Goal: Download file/media

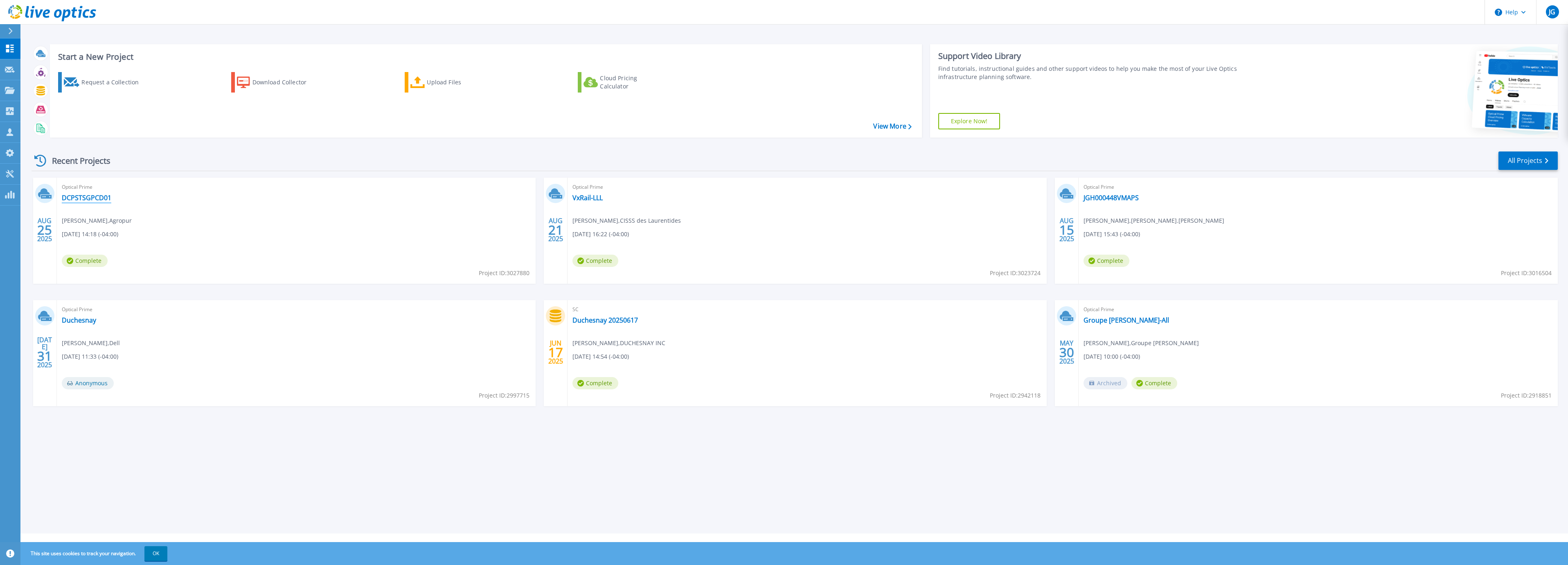
click at [94, 196] on link "DCPSTSGPCD01" at bounding box center [86, 197] width 49 height 8
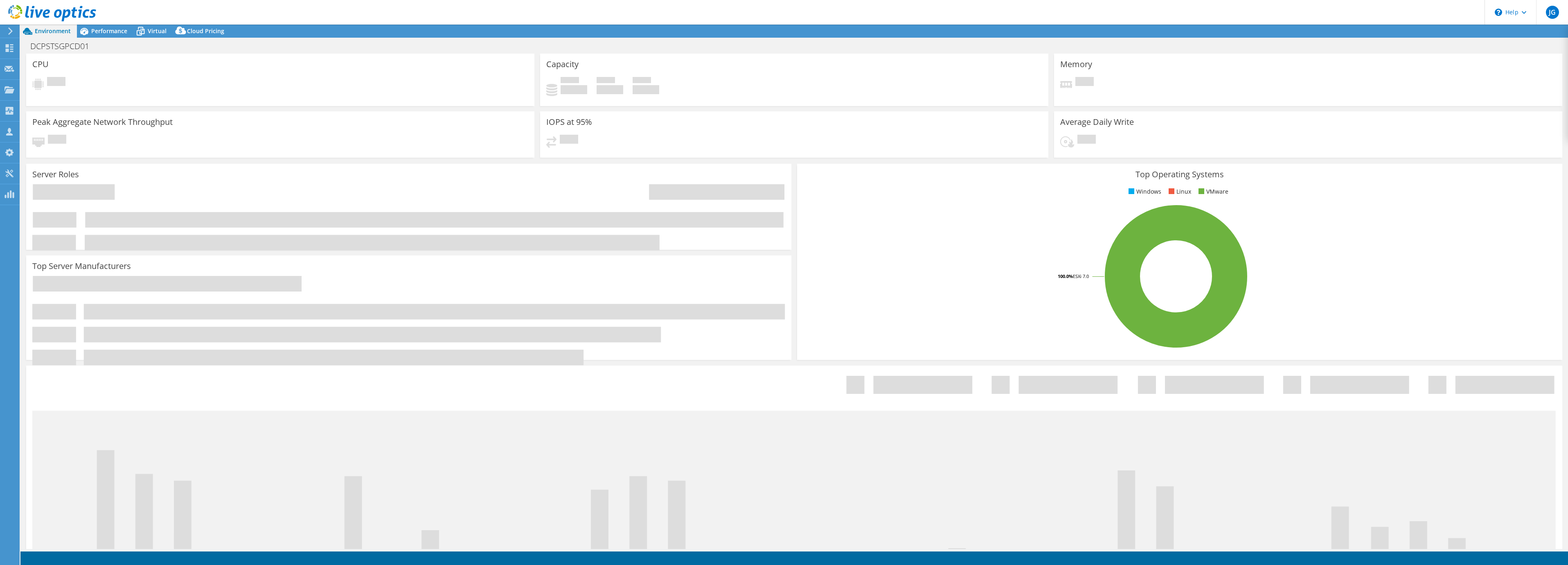
select select "USD"
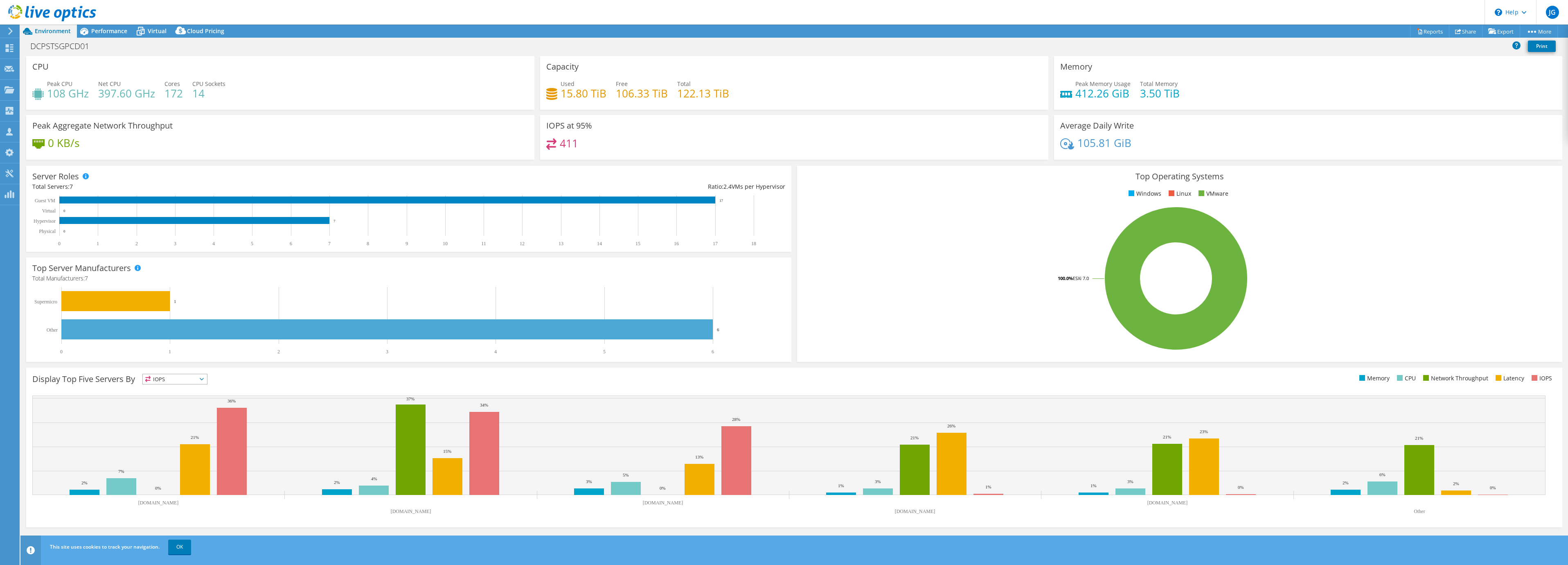
click at [446, 20] on header "JG Channel Partner [PERSON_NAME] [EMAIL_ADDRESS][DOMAIN_NAME] SOLUTIONS PCD INC…" at bounding box center [784, 12] width 1568 height 24
click at [106, 31] on span "Performance" at bounding box center [109, 30] width 36 height 8
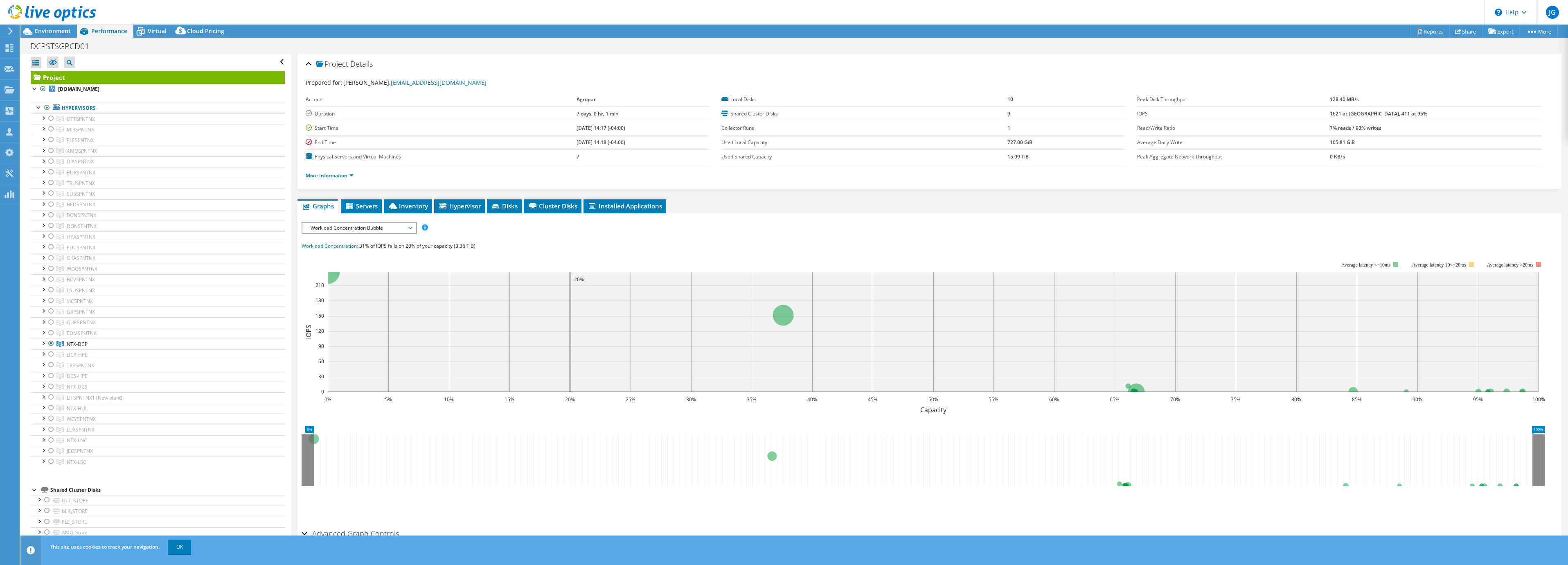
click at [344, 26] on div "Project Actions Project Actions Reports Share Export vSAN ReadyNode Sizer" at bounding box center [794, 31] width 1547 height 13
click at [51, 343] on div at bounding box center [51, 343] width 8 height 10
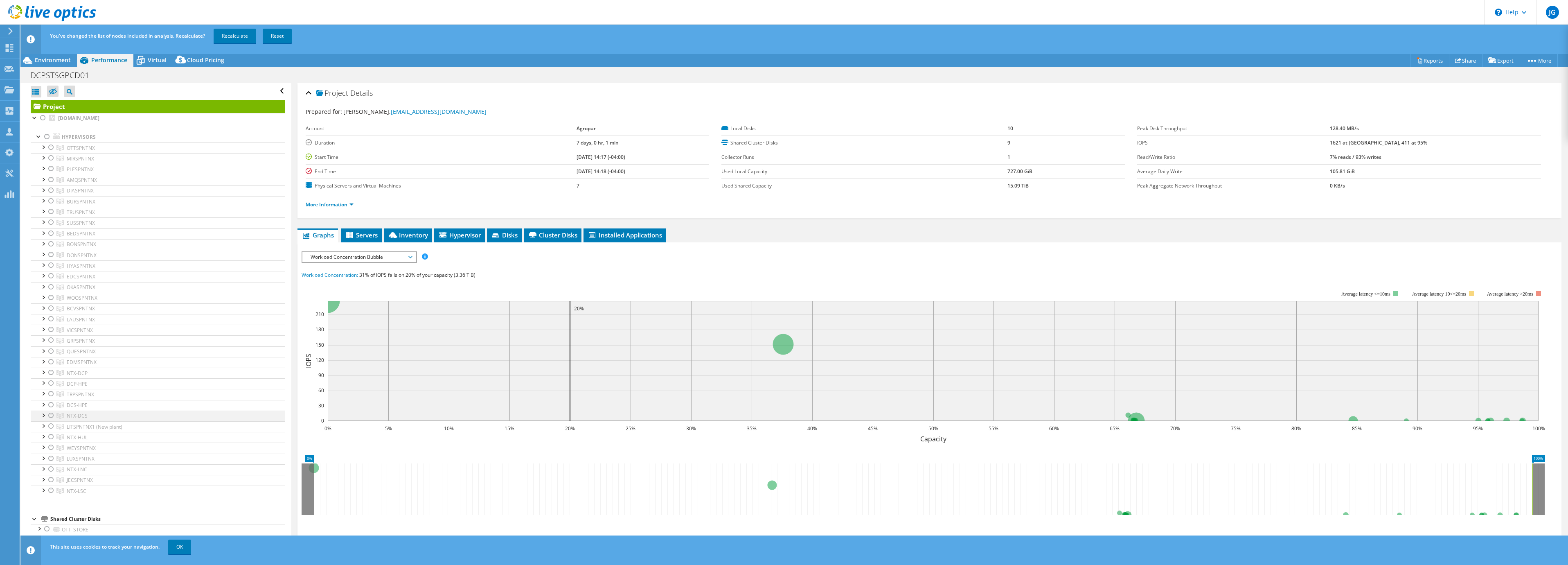
click at [51, 413] on div at bounding box center [51, 415] width 8 height 10
click at [242, 32] on link "Recalculate" at bounding box center [235, 36] width 43 height 15
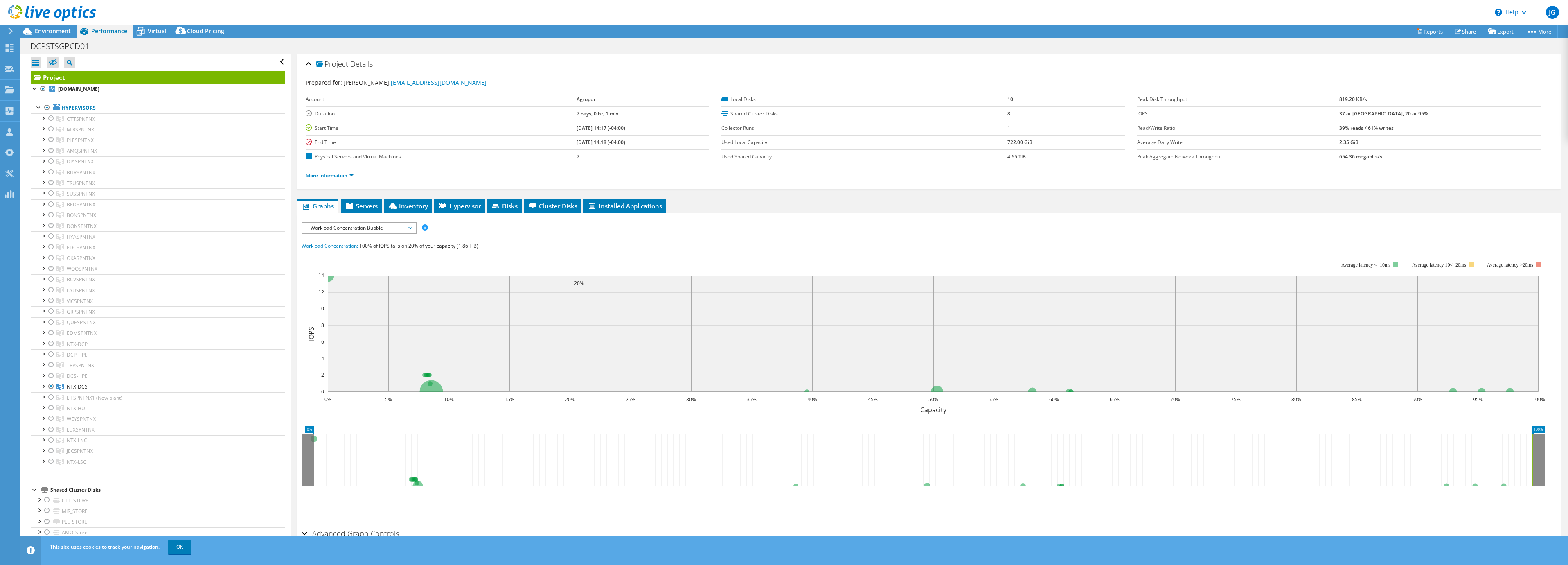
click at [349, 5] on header "JG Channel Partner [PERSON_NAME] [EMAIL_ADDRESS][DOMAIN_NAME] SOLUTIONS PCD INC…" at bounding box center [784, 12] width 1568 height 24
click at [60, 32] on span "Environment" at bounding box center [52, 30] width 36 height 8
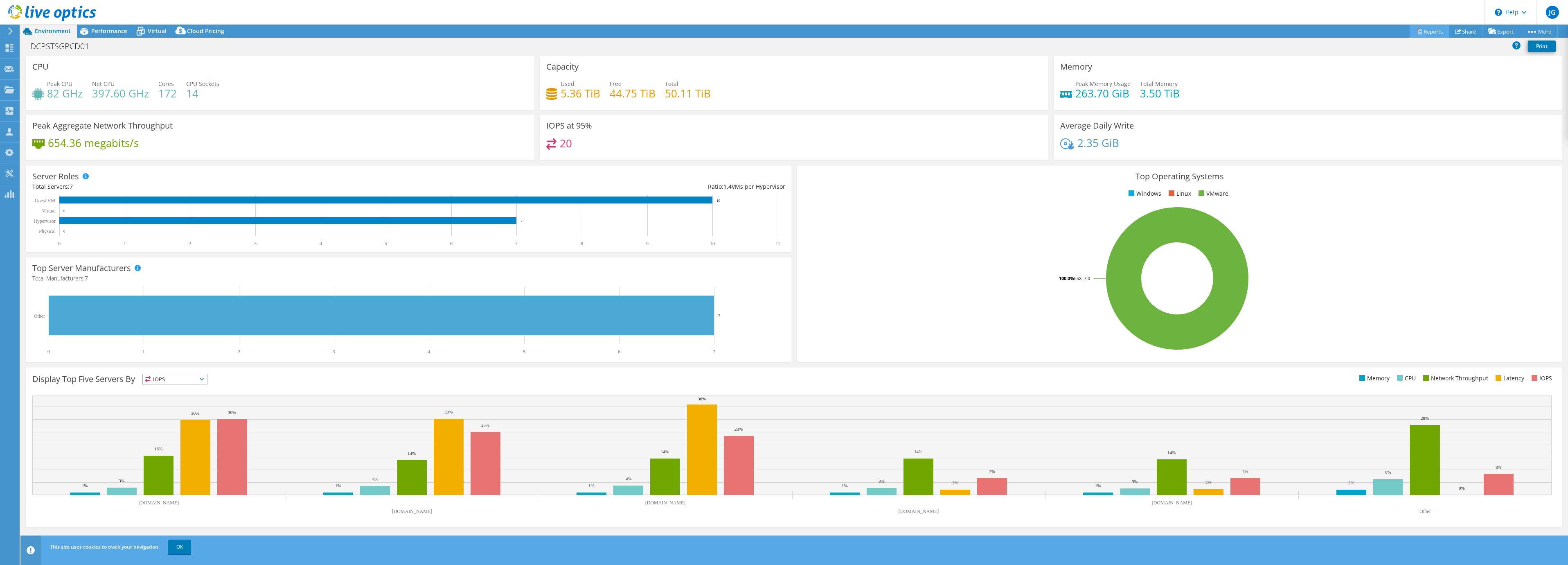
click at [1433, 28] on link "Reports" at bounding box center [1430, 31] width 40 height 13
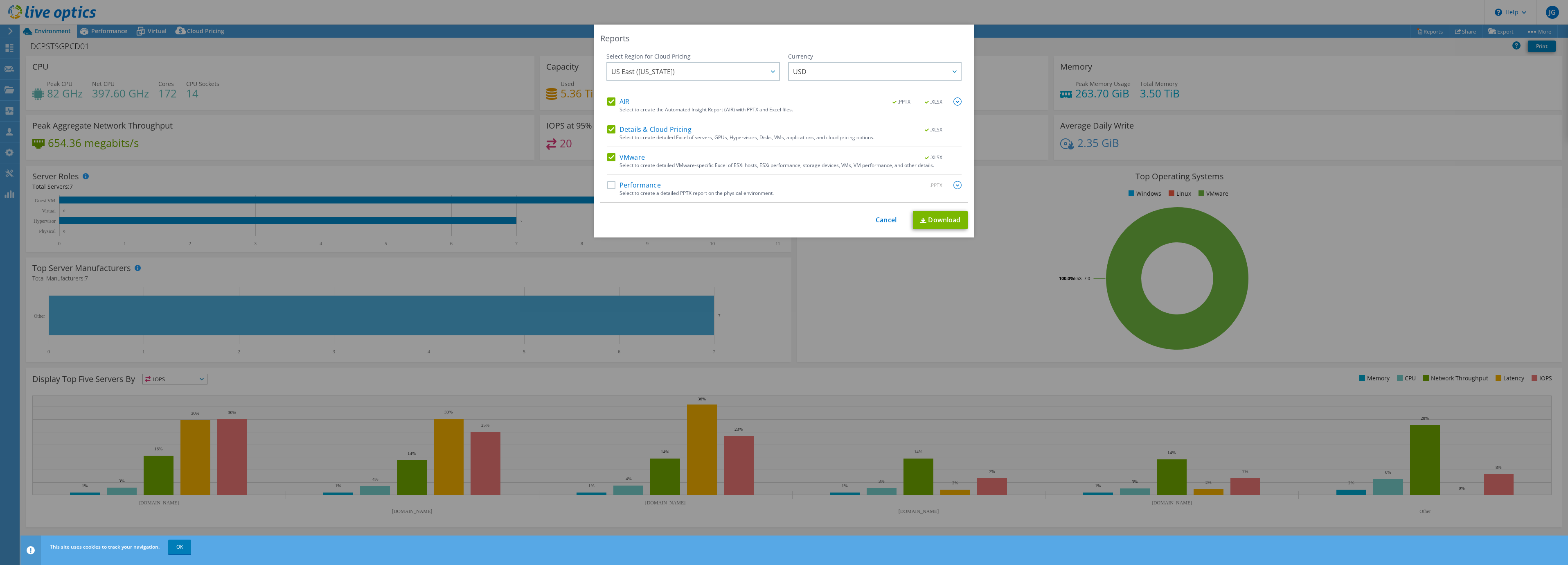
click at [614, 103] on label "AIR" at bounding box center [618, 101] width 22 height 8
click at [0, 0] on input "AIR" at bounding box center [0, 0] width 0 height 0
click at [655, 129] on label "Details & Cloud Pricing" at bounding box center [649, 129] width 84 height 8
click at [0, 0] on input "Details & Cloud Pricing" at bounding box center [0, 0] width 0 height 0
click at [620, 155] on label "VMware" at bounding box center [626, 156] width 38 height 8
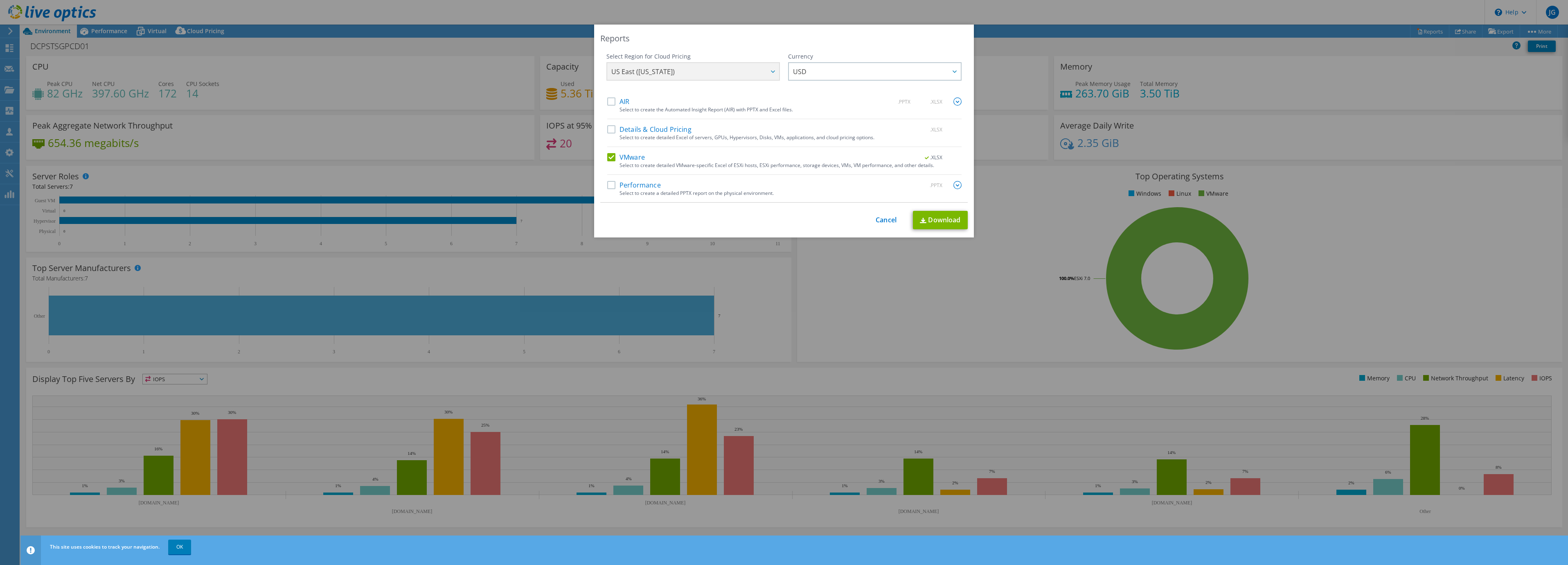
click at [0, 0] on input "VMware" at bounding box center [0, 0] width 0 height 0
click at [641, 183] on label "Performance" at bounding box center [634, 184] width 54 height 8
click at [0, 0] on input "Performance" at bounding box center [0, 0] width 0 height 0
click at [953, 186] on img at bounding box center [957, 184] width 8 height 8
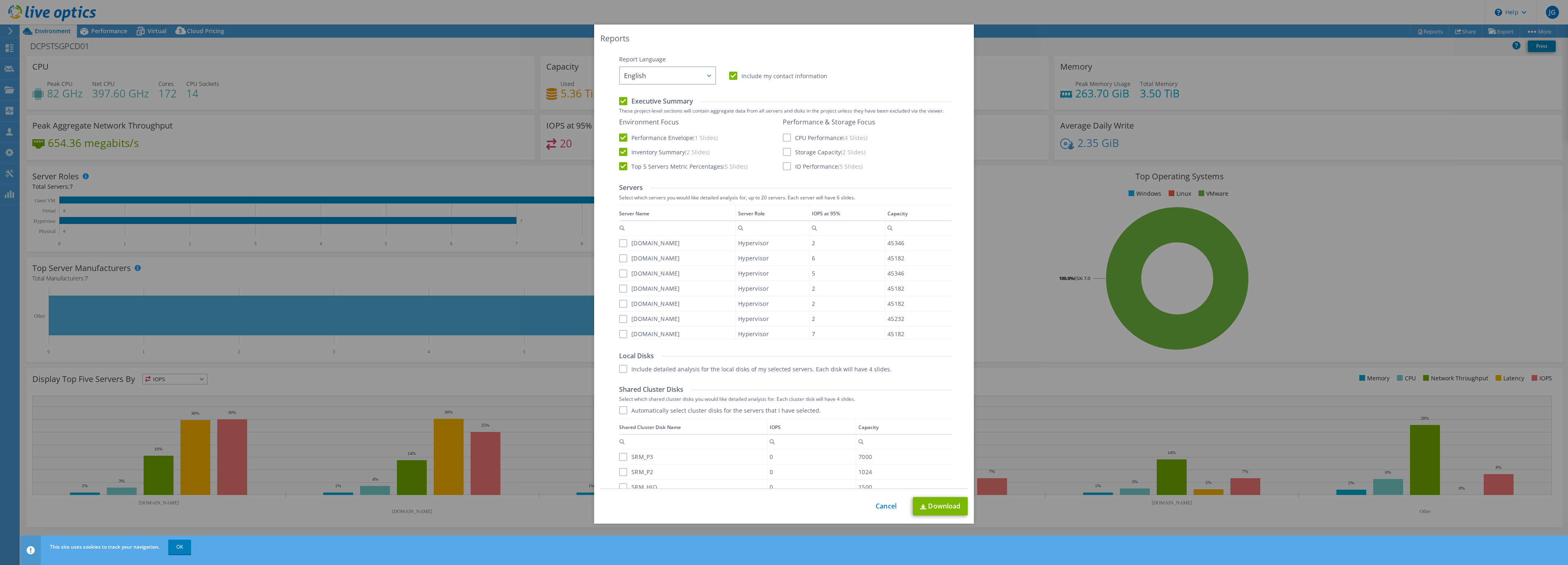
scroll to position [164, 0]
click at [822, 127] on label "CPU Performance (4 Slides)" at bounding box center [825, 124] width 85 height 8
click at [0, 0] on input "CPU Performance (4 Slides)" at bounding box center [0, 0] width 0 height 0
click at [820, 139] on label "Storage Capacity (2 Slides)" at bounding box center [824, 138] width 83 height 8
click at [0, 0] on input "Storage Capacity (2 Slides)" at bounding box center [0, 0] width 0 height 0
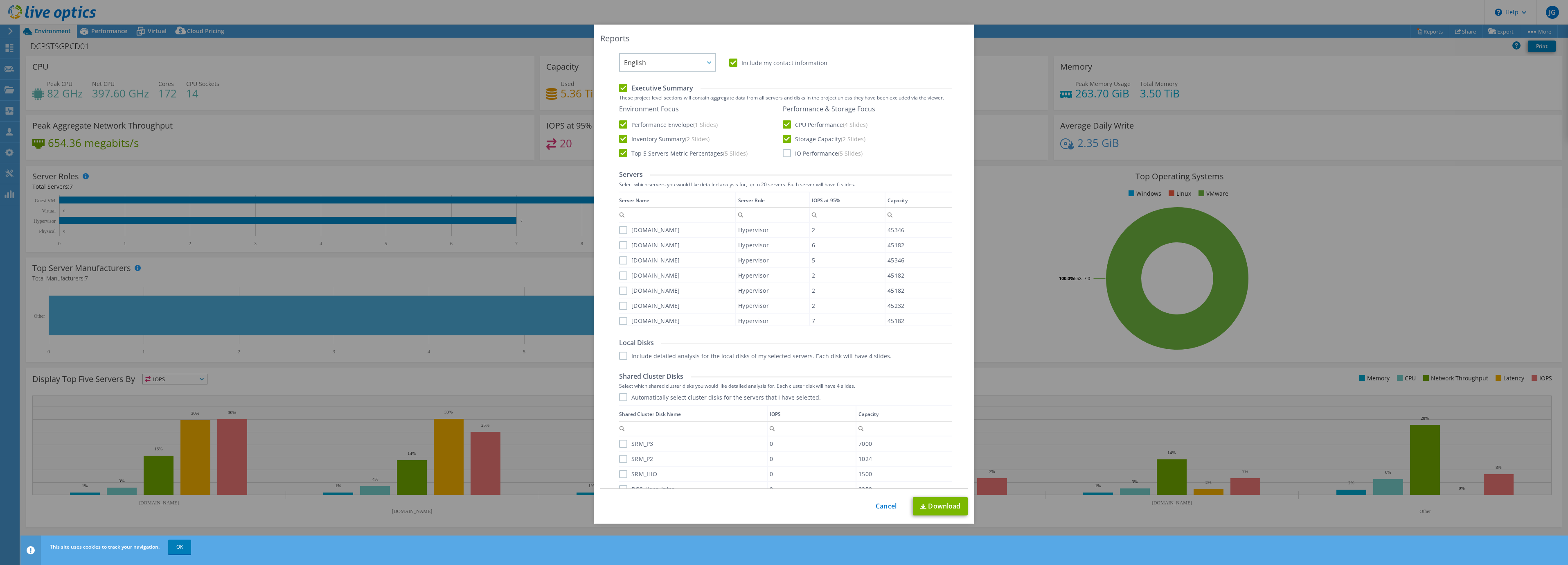
click at [819, 153] on label "IO Performance (5 Slides)" at bounding box center [822, 153] width 80 height 8
click at [0, 0] on input "IO Performance (5 Slides)" at bounding box center [0, 0] width 0 height 0
click at [781, 353] on label "Include detailed analysis for the local disks of my selected servers. Each disk…" at bounding box center [755, 355] width 273 height 8
click at [0, 0] on input "Include detailed analysis for the local disks of my selected servers. Each disk…" at bounding box center [0, 0] width 0 height 0
click at [763, 395] on label "Automatically select cluster disks for the servers that I have selected." at bounding box center [719, 396] width 201 height 8
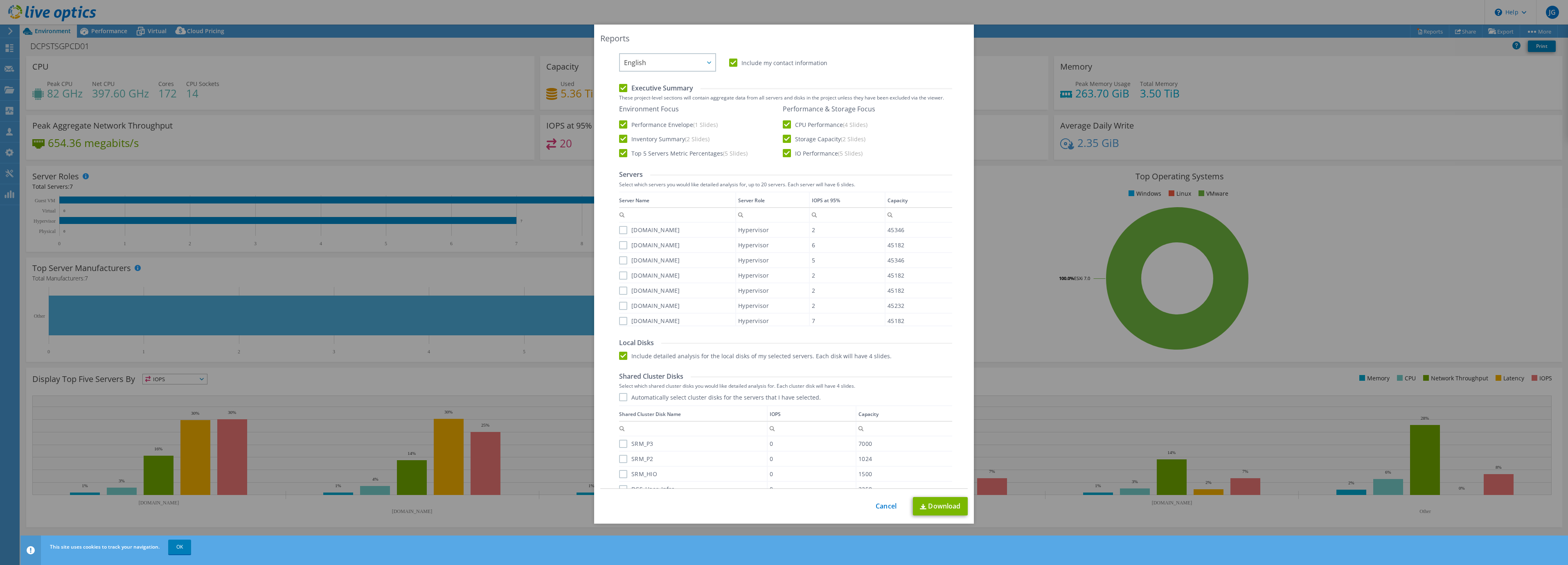
click at [0, 0] on input "Automatically select cluster disks for the servers that I have selected." at bounding box center [0, 0] width 0 height 0
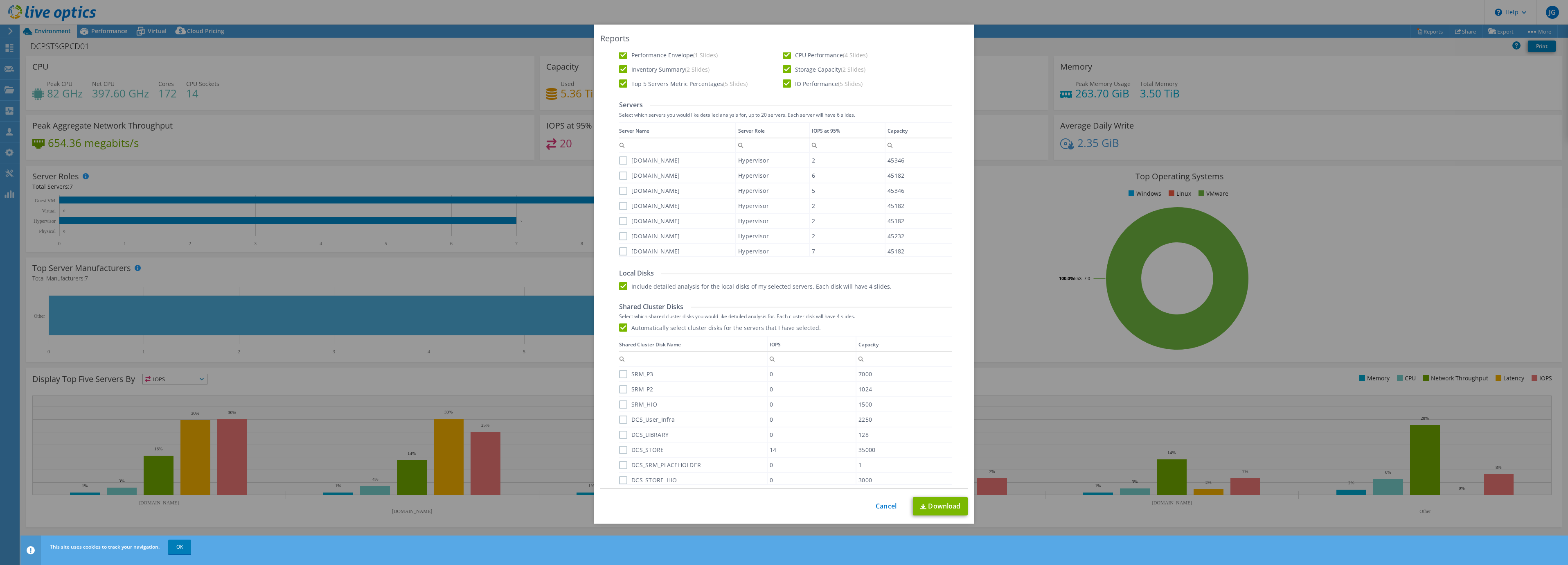
scroll to position [306, 0]
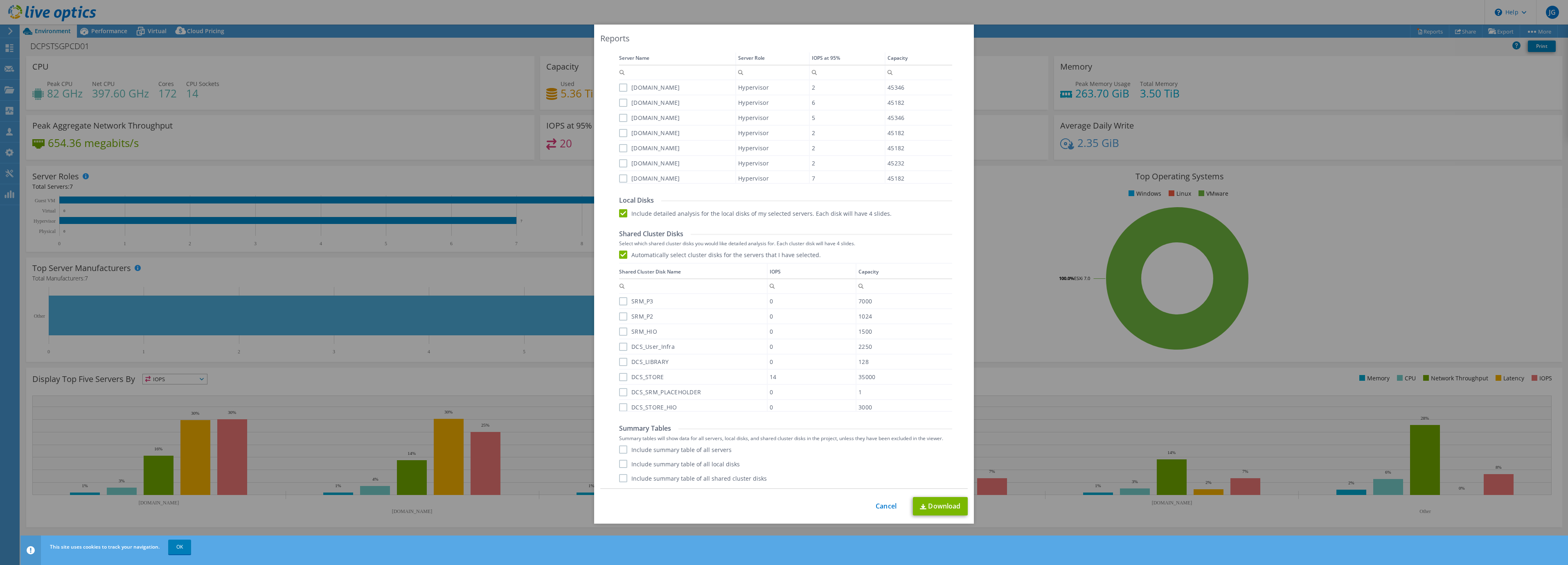
click at [700, 449] on label "Include summary table of all servers" at bounding box center [675, 449] width 113 height 8
click at [0, 0] on input "Include summary table of all servers" at bounding box center [0, 0] width 0 height 0
click at [716, 463] on label "Include summary table of all local disks" at bounding box center [679, 463] width 121 height 8
click at [0, 0] on input "Include summary table of all local disks" at bounding box center [0, 0] width 0 height 0
click at [732, 482] on label "Include summary table of all shared cluster disks" at bounding box center [693, 477] width 148 height 8
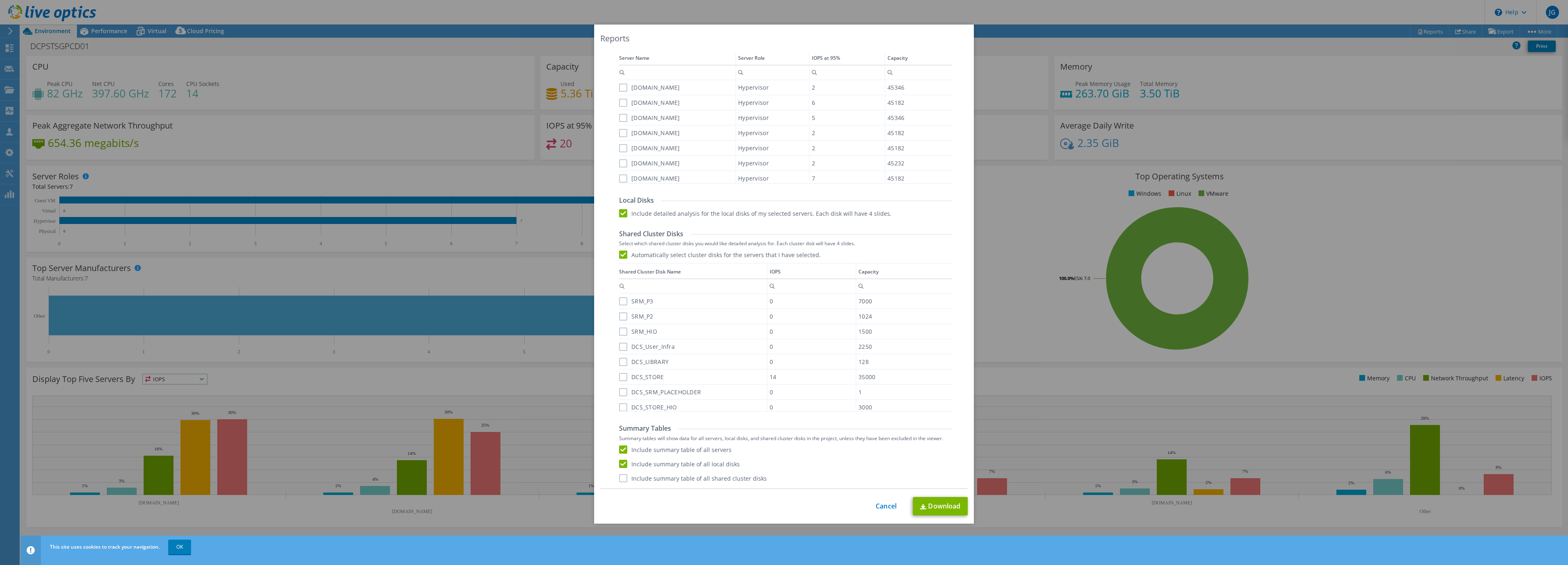
click at [0, 0] on input "Include summary table of all shared cluster disks" at bounding box center [0, 0] width 0 height 0
click at [939, 504] on link "Download" at bounding box center [940, 506] width 55 height 18
click at [761, 545] on div "Reports Select Region for Cloud Pricing Asia Pacific ([GEOGRAPHIC_DATA]) [GEOGR…" at bounding box center [784, 282] width 1568 height 565
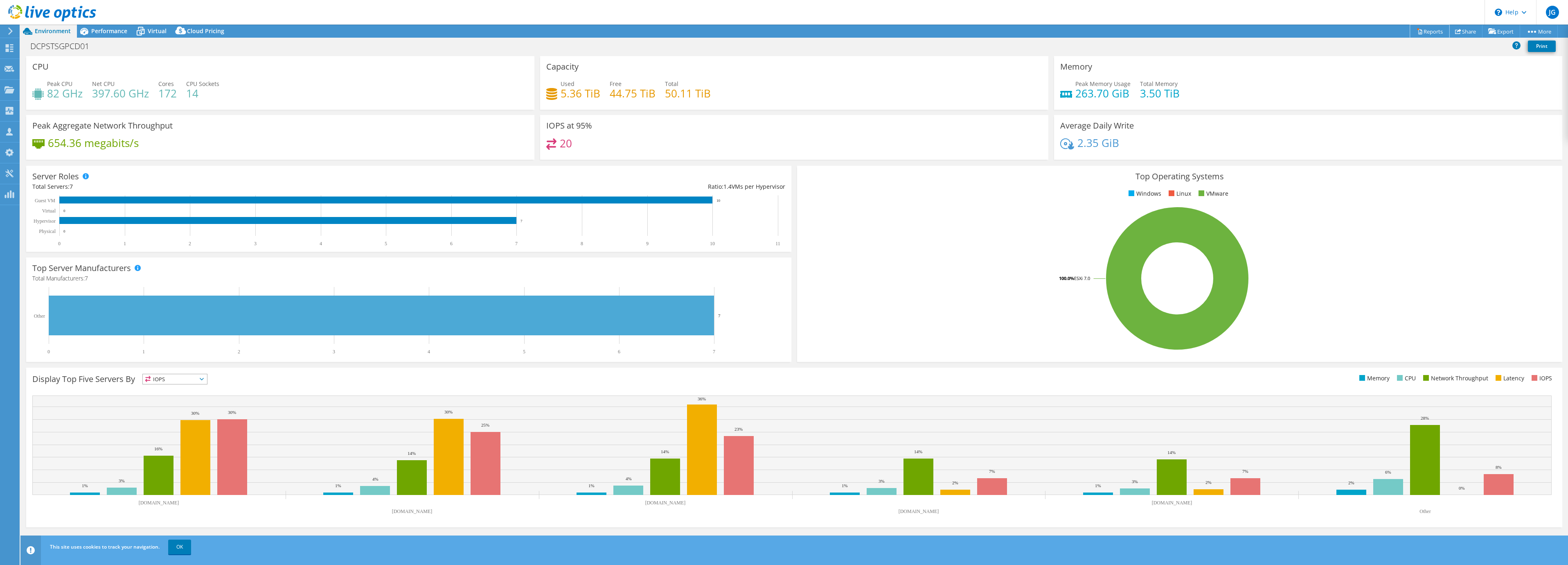
click at [1417, 35] on link "Reports" at bounding box center [1430, 31] width 40 height 13
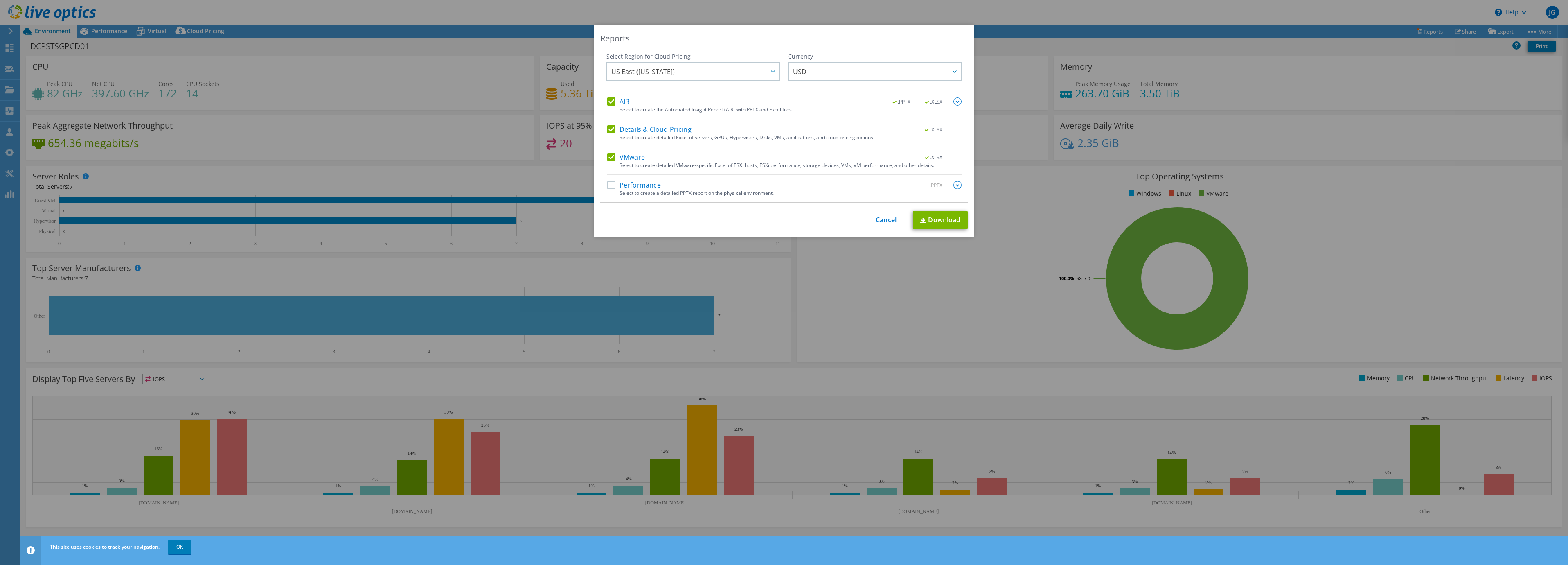
click at [610, 103] on label "AIR" at bounding box center [618, 101] width 22 height 8
click at [0, 0] on input "AIR" at bounding box center [0, 0] width 0 height 0
drag, startPoint x: 665, startPoint y: 128, endPoint x: 659, endPoint y: 134, distance: 8.5
click at [665, 128] on label "Details & Cloud Pricing" at bounding box center [649, 129] width 84 height 8
click at [0, 0] on input "Details & Cloud Pricing" at bounding box center [0, 0] width 0 height 0
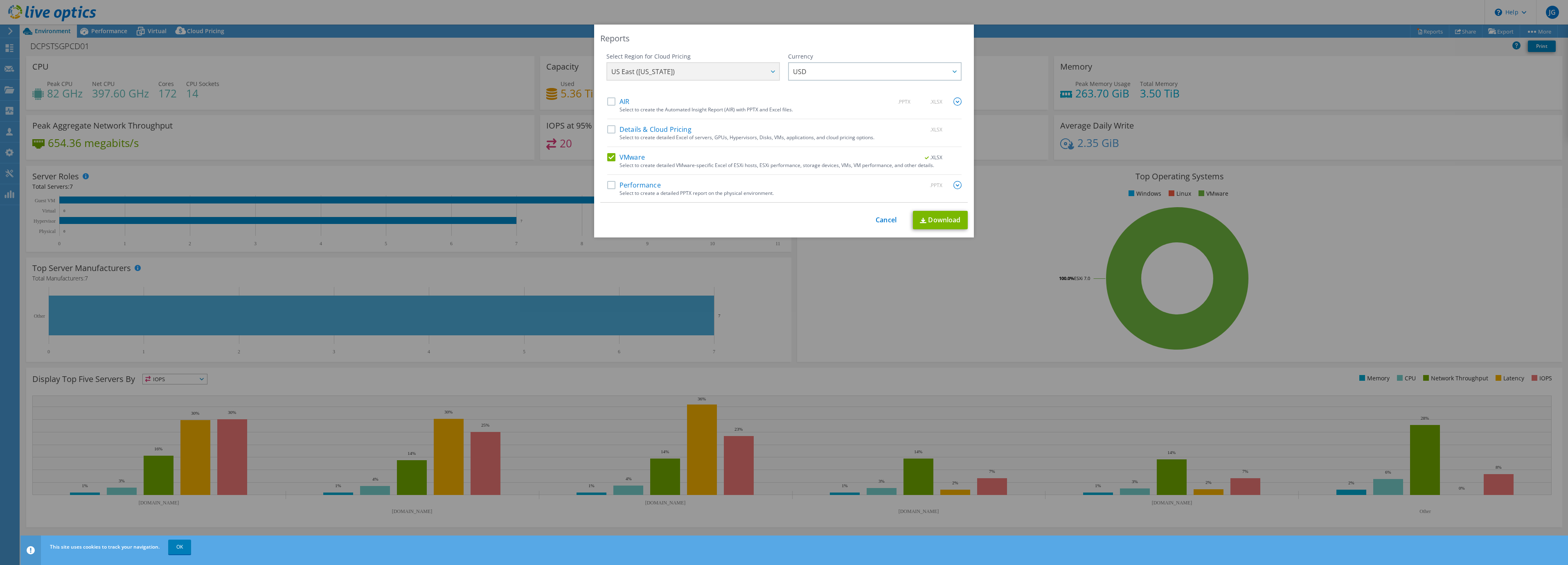
click at [616, 156] on label "VMware" at bounding box center [626, 156] width 38 height 8
click at [0, 0] on input "VMware" at bounding box center [0, 0] width 0 height 0
click at [642, 191] on div "Select to create a detailed PPTX report on the physical environment." at bounding box center [791, 193] width 342 height 5
click at [653, 188] on label "Performance" at bounding box center [634, 184] width 54 height 8
click at [0, 0] on input "Performance" at bounding box center [0, 0] width 0 height 0
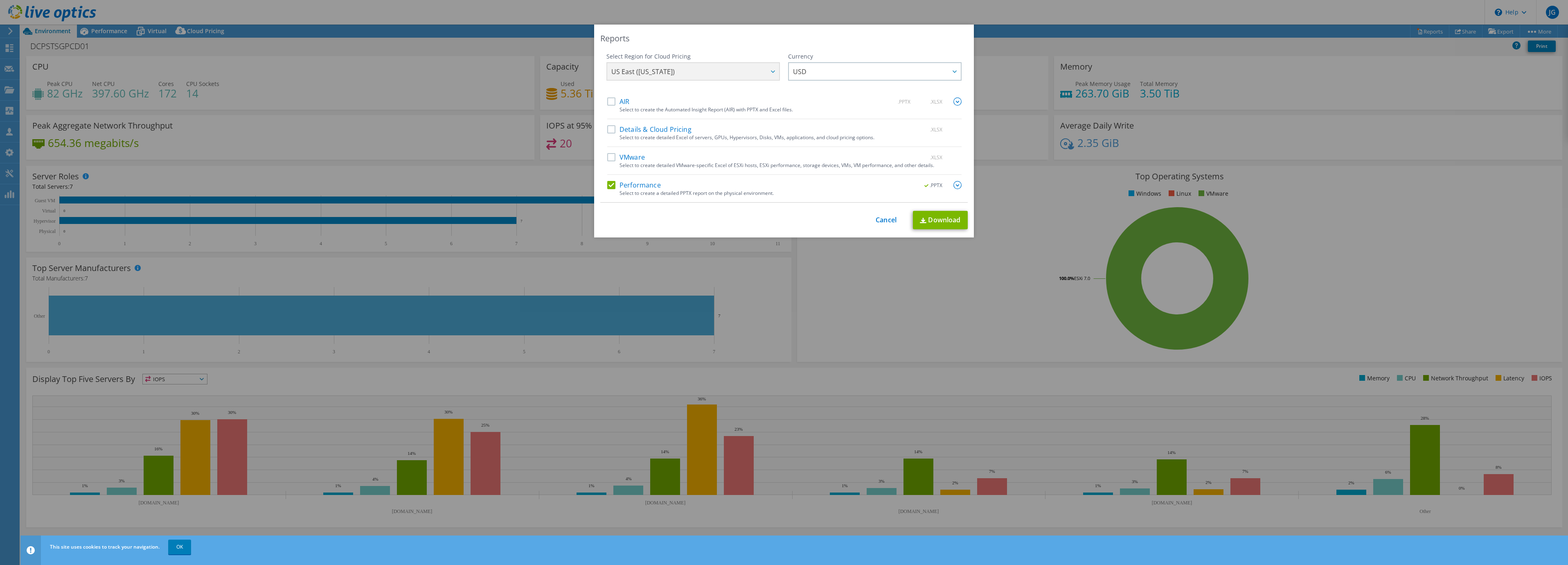
click at [953, 184] on img at bounding box center [957, 184] width 8 height 8
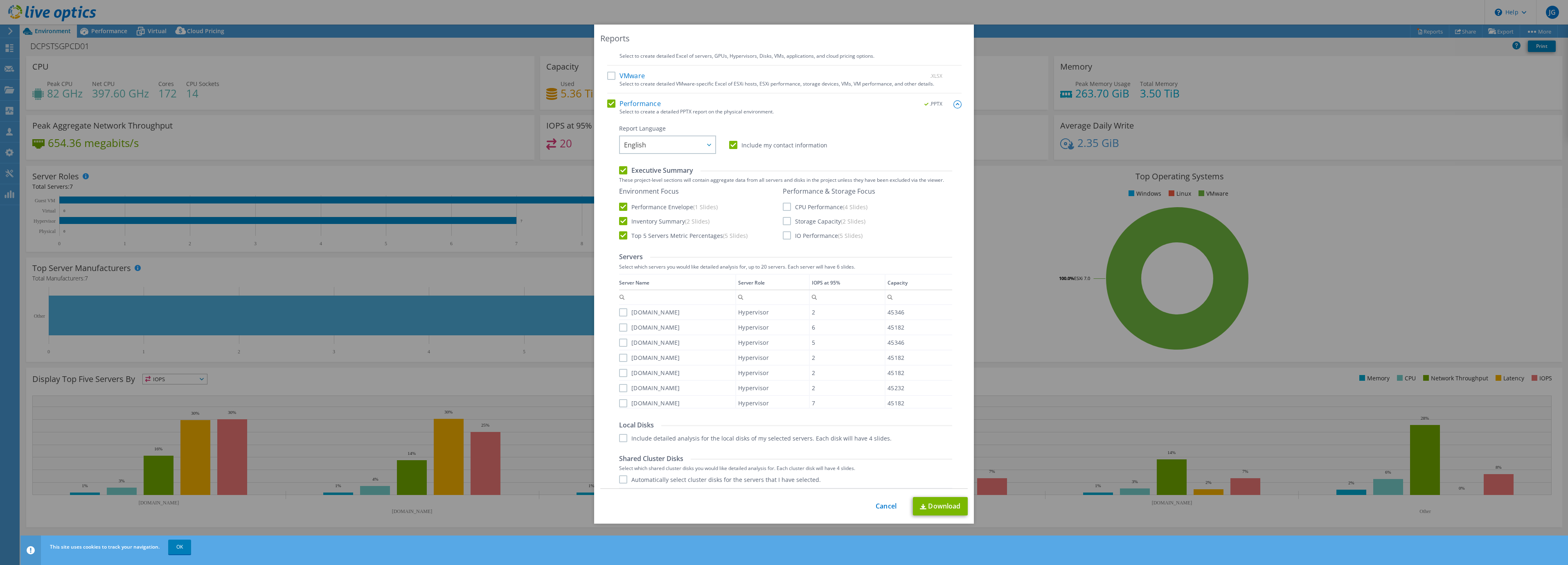
scroll to position [82, 0]
click at [829, 206] on label "CPU Performance (4 Slides)" at bounding box center [825, 206] width 85 height 8
click at [0, 0] on input "CPU Performance (4 Slides)" at bounding box center [0, 0] width 0 height 0
click at [835, 224] on label "Storage Capacity (2 Slides)" at bounding box center [824, 220] width 83 height 8
click at [0, 0] on input "Storage Capacity (2 Slides)" at bounding box center [0, 0] width 0 height 0
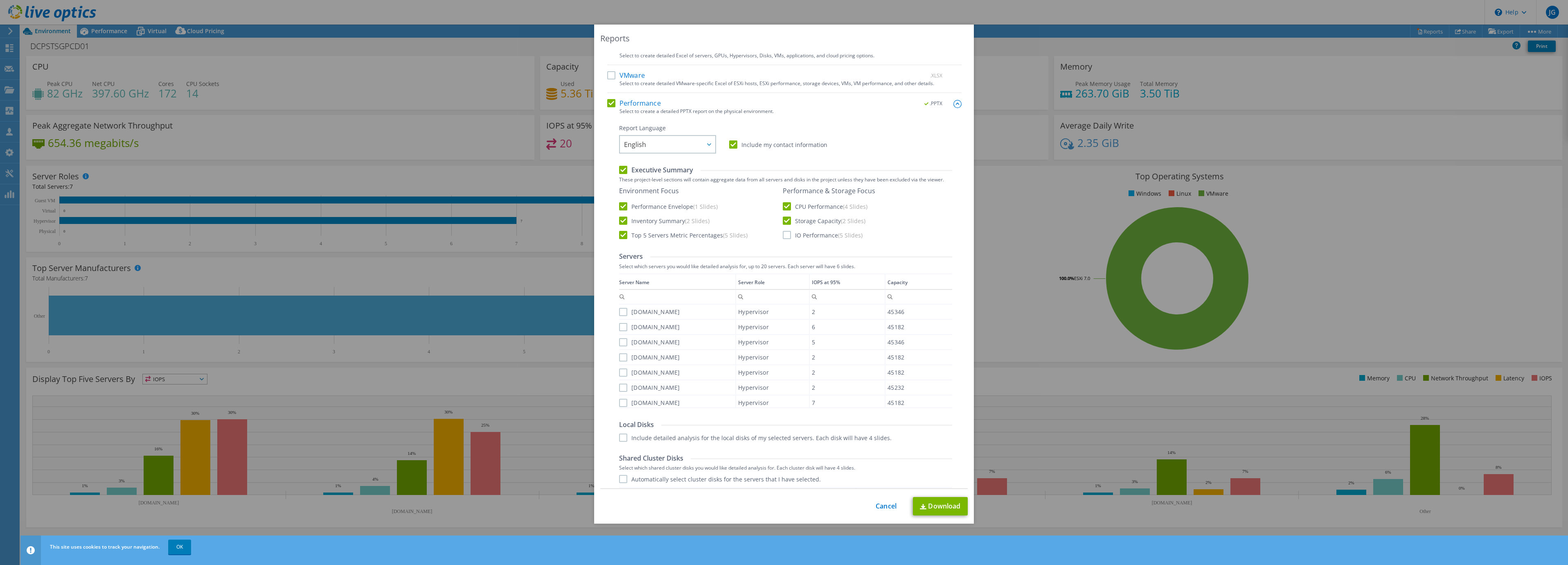
click at [838, 237] on span "(5 Slides)" at bounding box center [850, 235] width 24 height 8
click at [0, 0] on input "IO Performance (5 Slides)" at bounding box center [0, 0] width 0 height 0
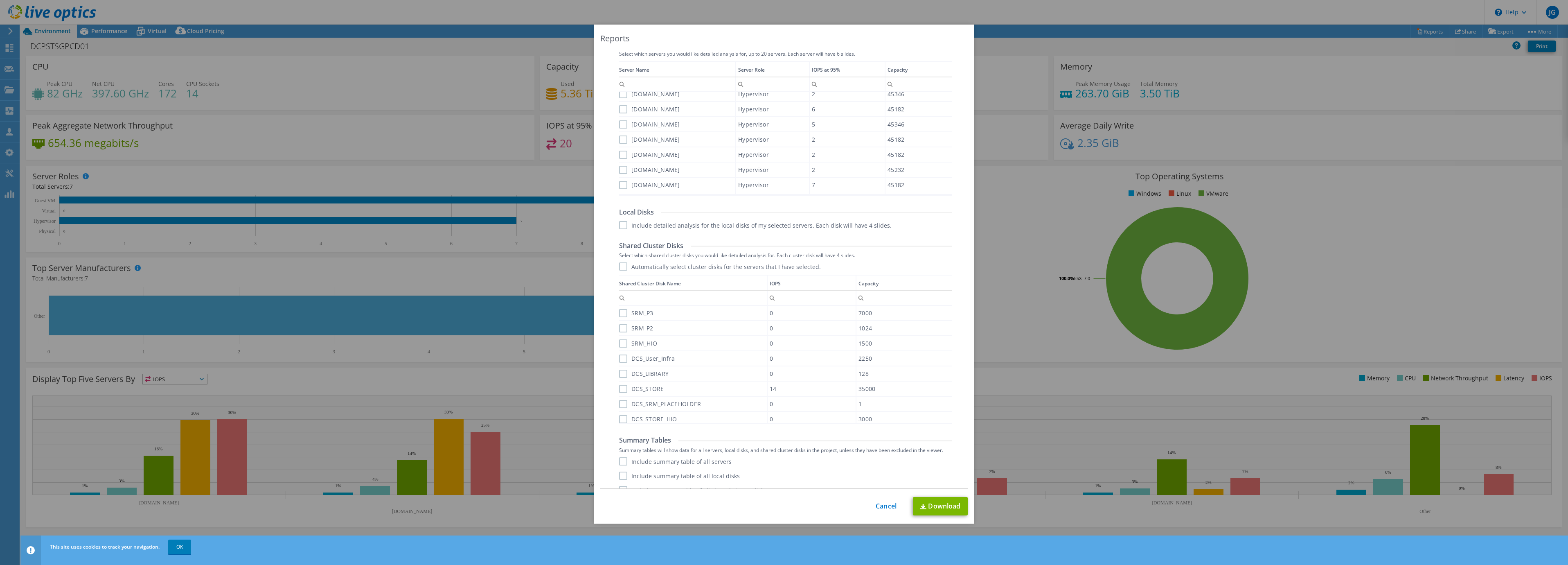
scroll to position [306, 0]
click at [822, 217] on label "Include detailed analysis for the local disks of my selected servers. Each disk…" at bounding box center [755, 213] width 273 height 8
click at [0, 0] on input "Include detailed analysis for the local disks of my selected servers. Each disk…" at bounding box center [0, 0] width 0 height 0
click at [746, 253] on label "Automatically select cluster disks for the servers that I have selected." at bounding box center [719, 254] width 201 height 8
click at [0, 0] on input "Automatically select cluster disks for the servers that I have selected." at bounding box center [0, 0] width 0 height 0
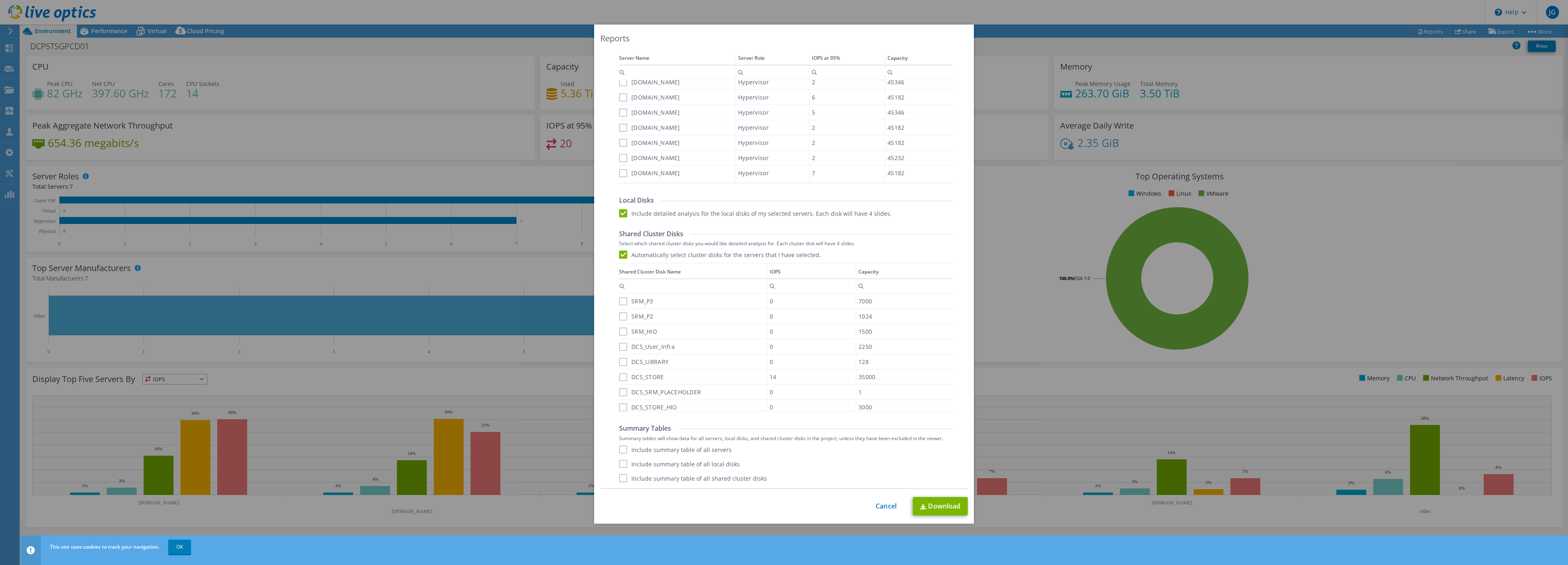
click at [708, 449] on label "Include summary table of all servers" at bounding box center [675, 449] width 113 height 8
click at [0, 0] on input "Include summary table of all servers" at bounding box center [0, 0] width 0 height 0
click at [712, 463] on label "Include summary table of all local disks" at bounding box center [679, 463] width 121 height 8
click at [0, 0] on input "Include summary table of all local disks" at bounding box center [0, 0] width 0 height 0
click at [725, 479] on label "Include summary table of all shared cluster disks" at bounding box center [693, 477] width 148 height 8
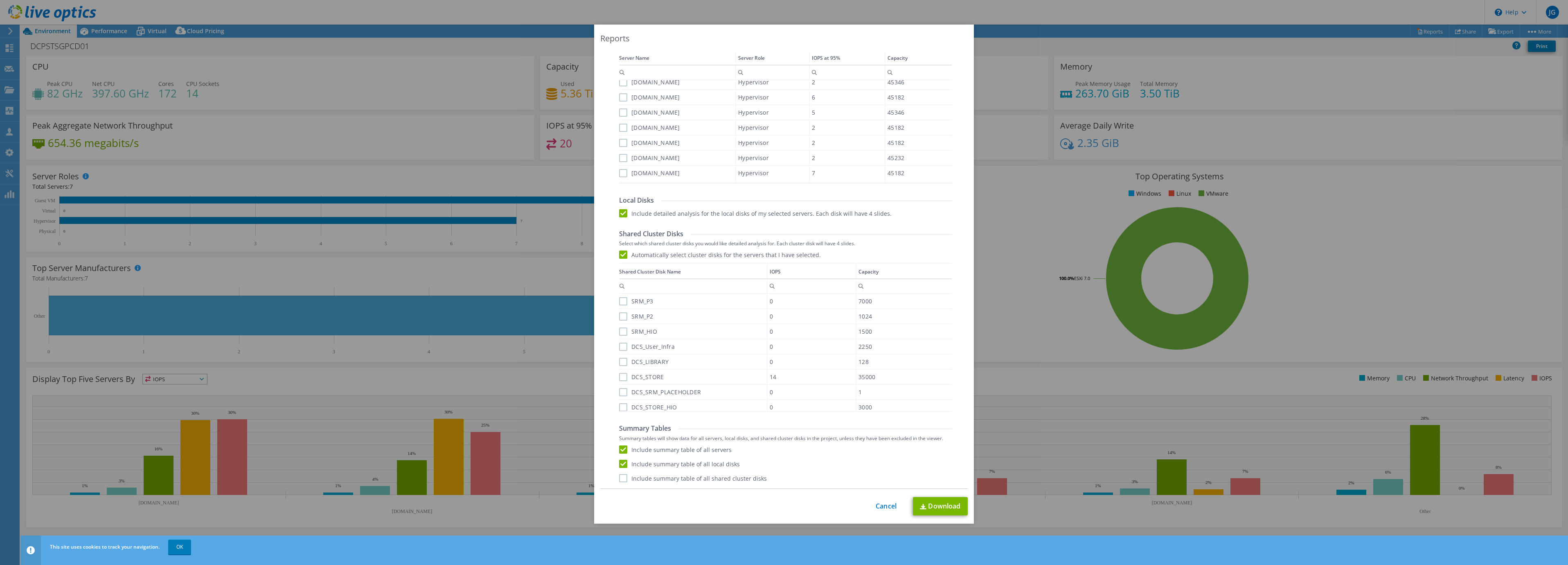
click at [0, 0] on input "Include summary table of all shared cluster disks" at bounding box center [0, 0] width 0 height 0
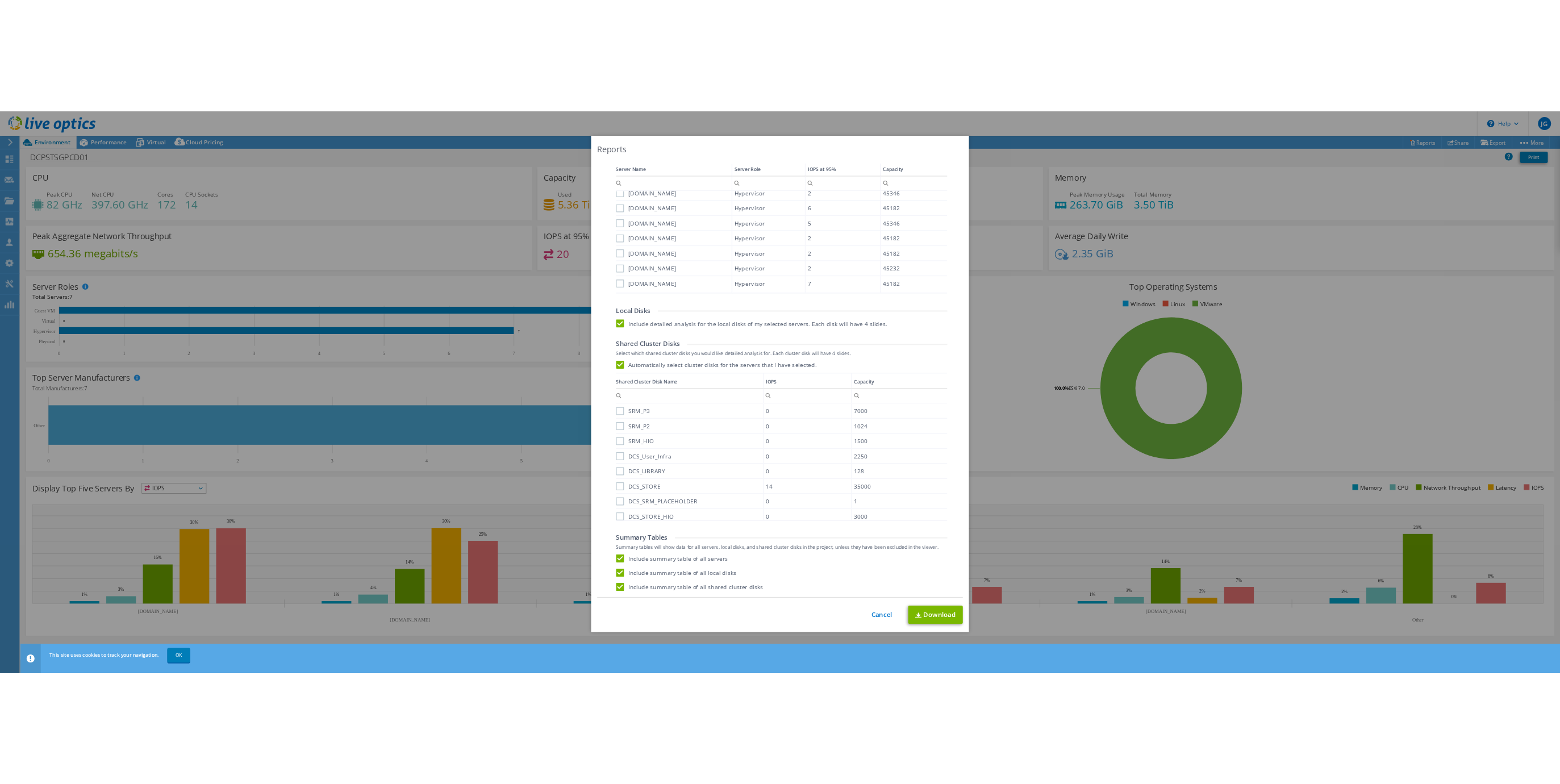
scroll to position [8, 0]
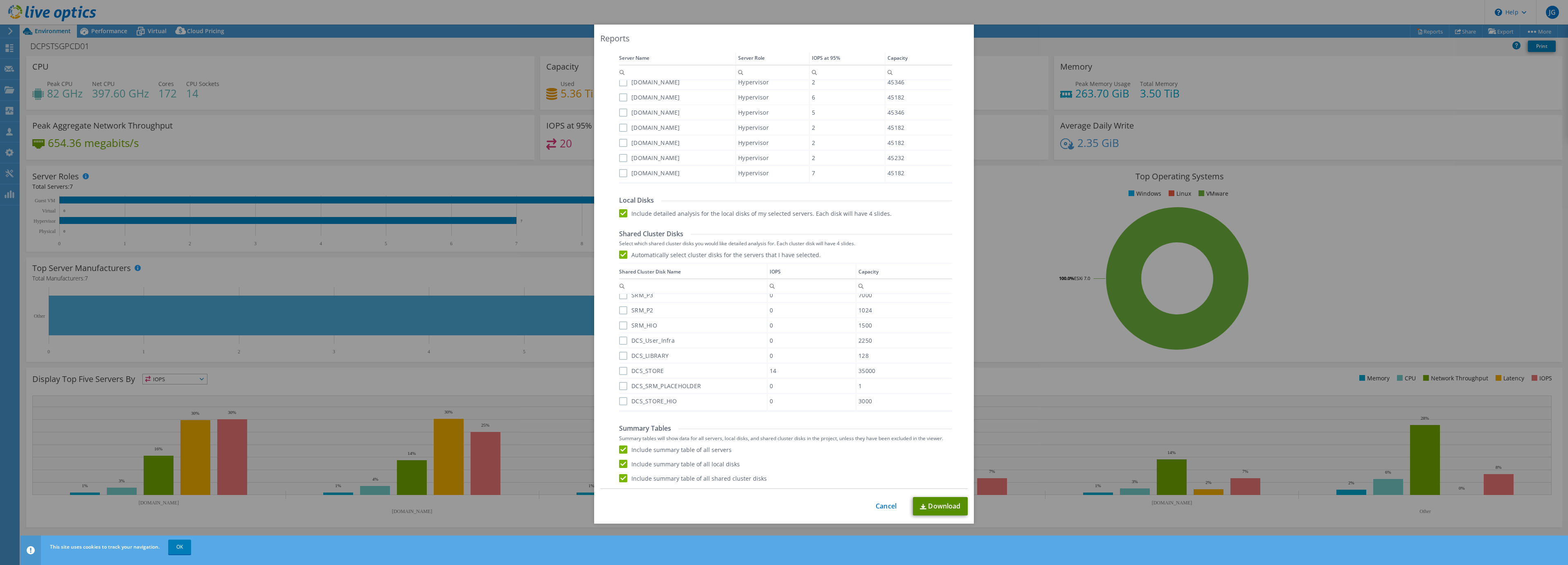
click at [927, 507] on link "Download" at bounding box center [940, 506] width 55 height 18
click at [945, 507] on link "Download" at bounding box center [940, 506] width 55 height 18
click at [886, 505] on link "Cancel" at bounding box center [886, 506] width 21 height 8
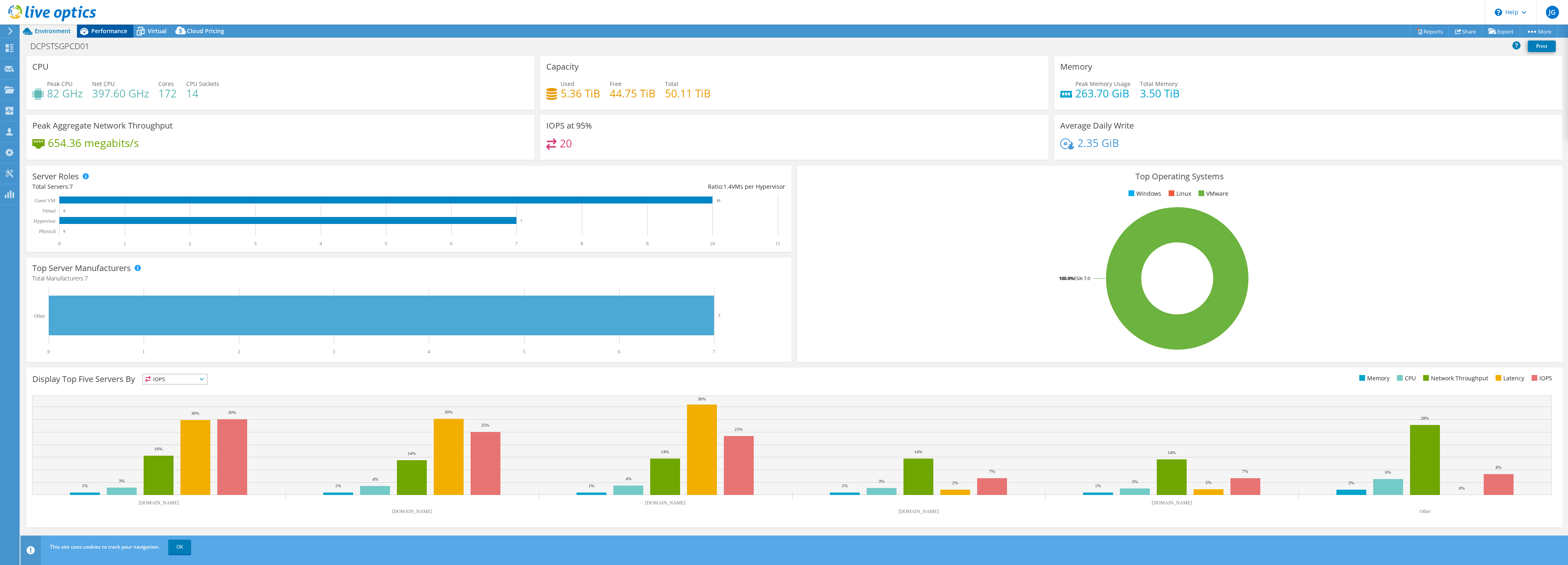
click at [113, 30] on span "Performance" at bounding box center [109, 30] width 36 height 8
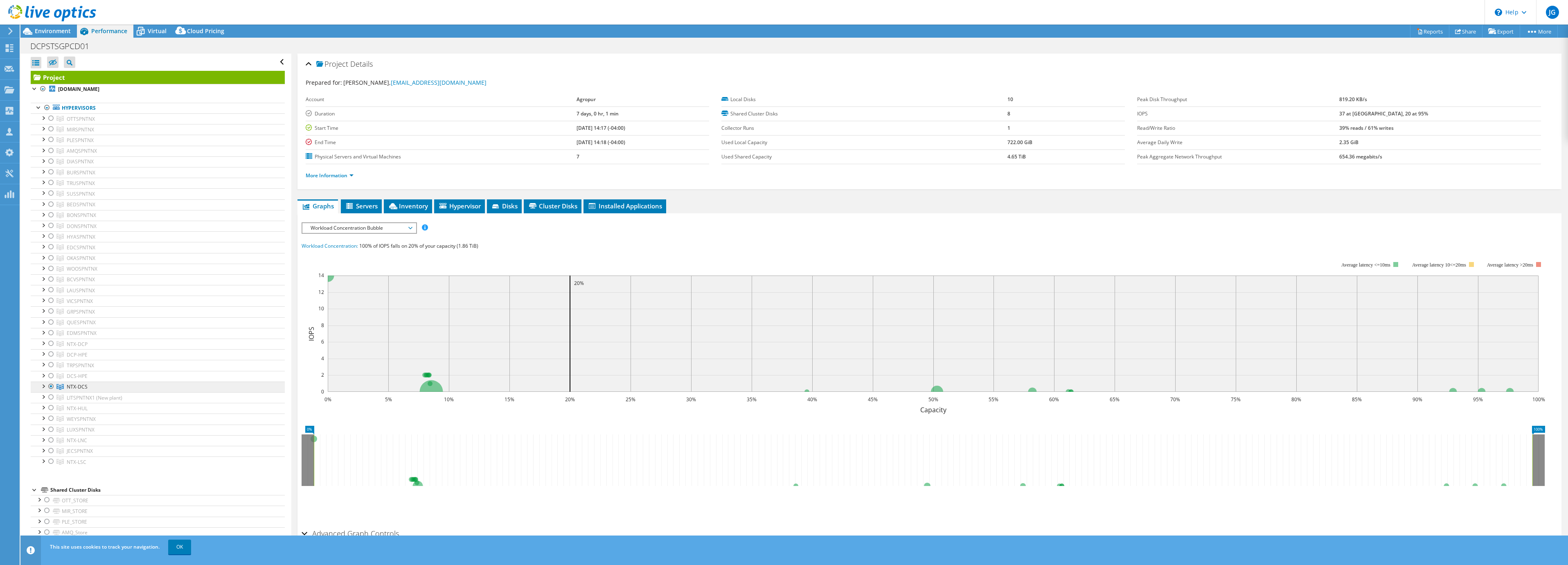
drag, startPoint x: 94, startPoint y: 388, endPoint x: 68, endPoint y: 384, distance: 26.3
click at [68, 384] on link "NTX-DCS" at bounding box center [157, 387] width 254 height 10
copy span "NTX-DCS"
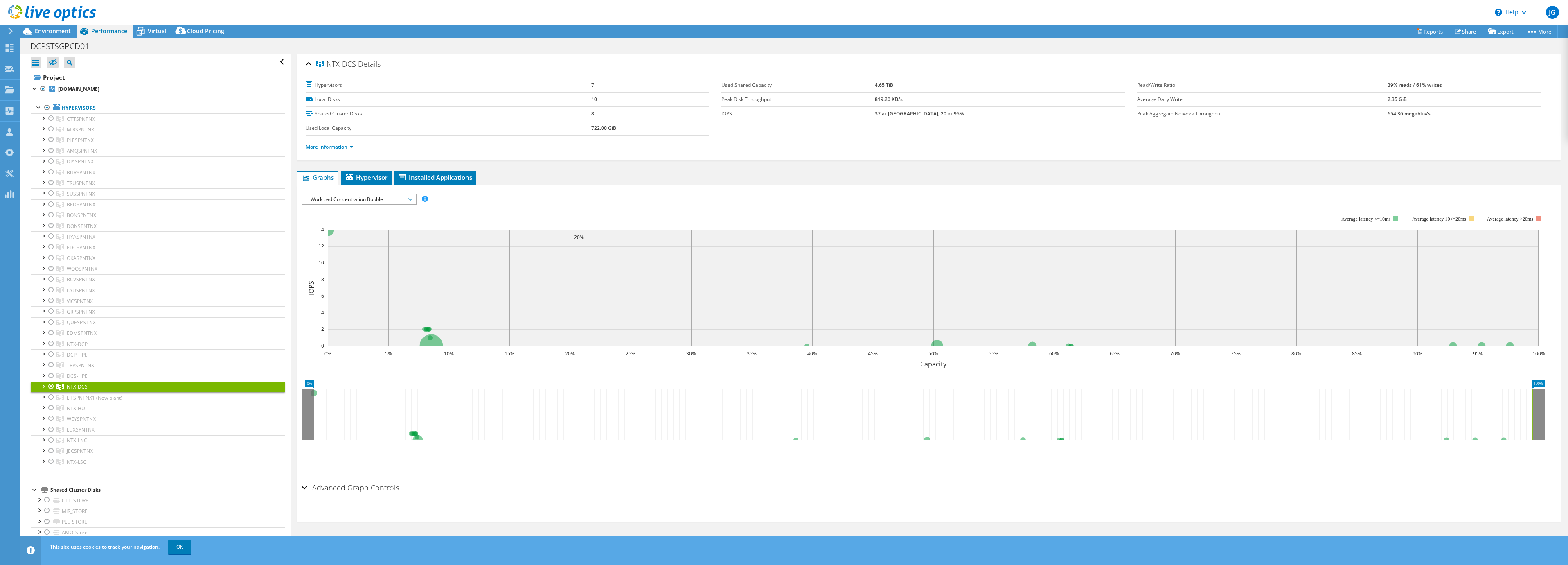
click at [52, 385] on div at bounding box center [51, 387] width 8 height 10
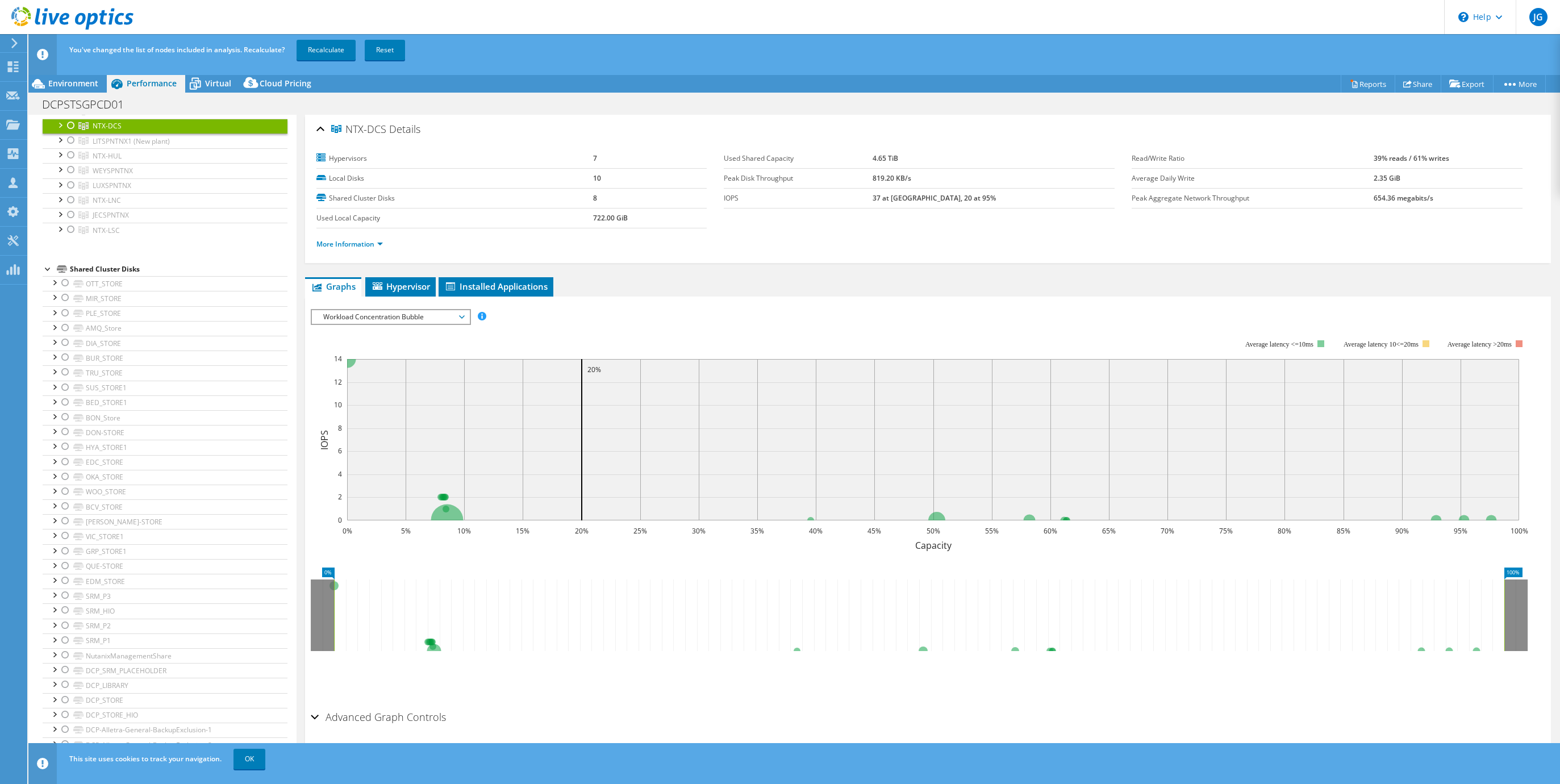
scroll to position [455, 0]
click at [483, 106] on div "DCPSTSGPCD01 Print" at bounding box center [794, 104] width 1531 height 21
click at [424, 242] on ul "More Information" at bounding box center [927, 242] width 1223 height 15
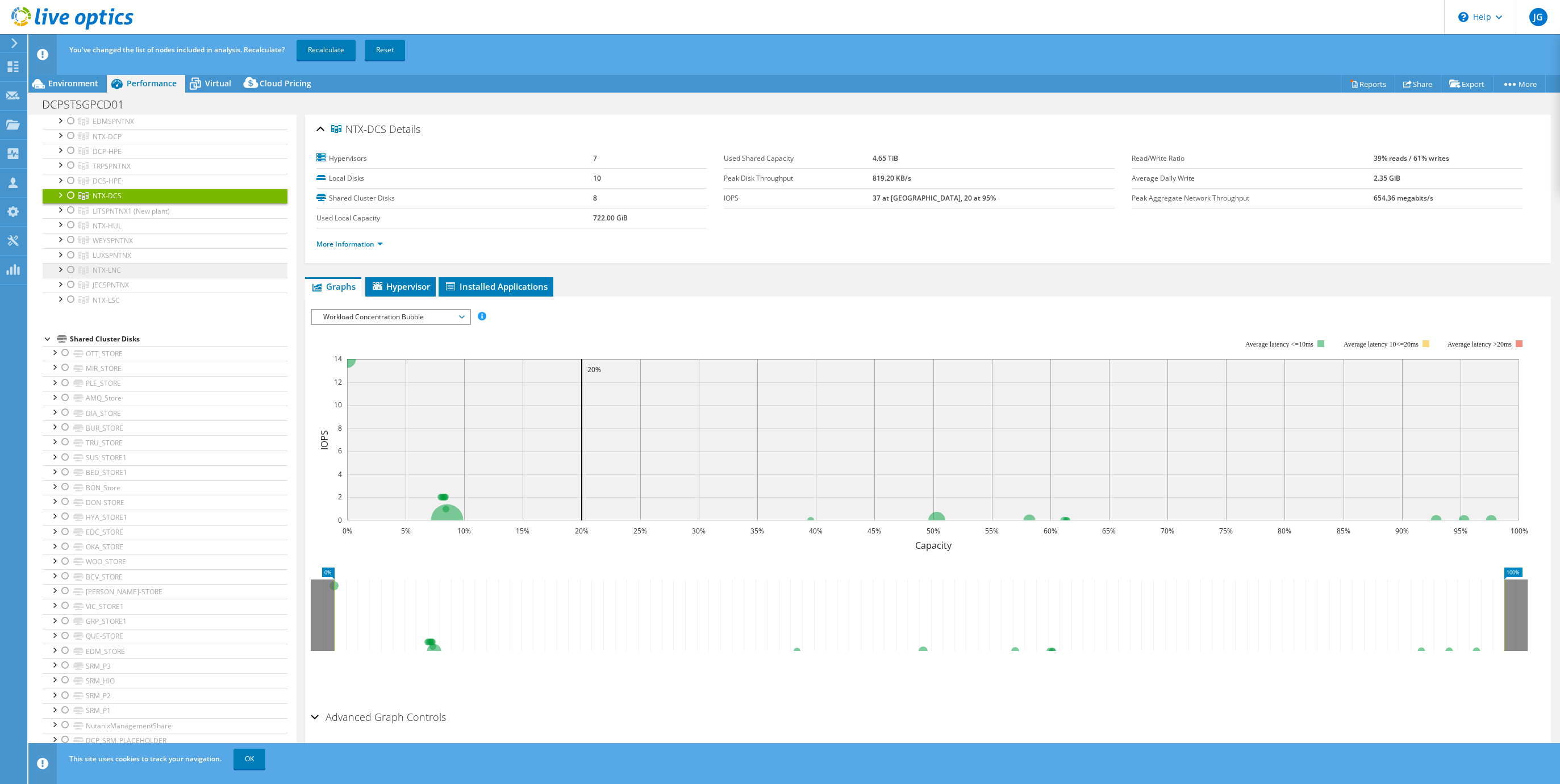
scroll to position [227, 0]
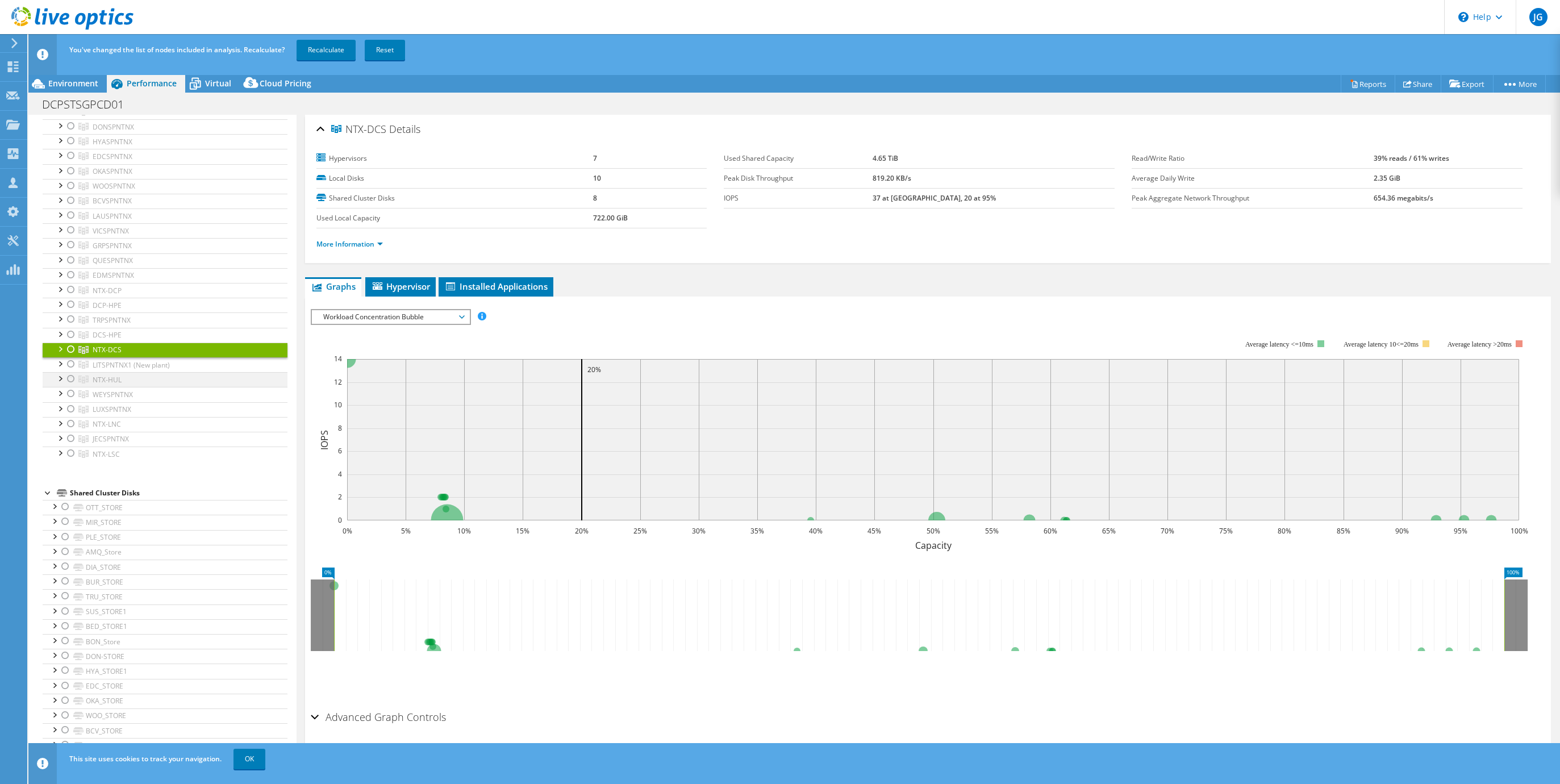
click at [72, 380] on div at bounding box center [70, 378] width 11 height 14
click at [321, 47] on link "Recalculate" at bounding box center [326, 50] width 59 height 20
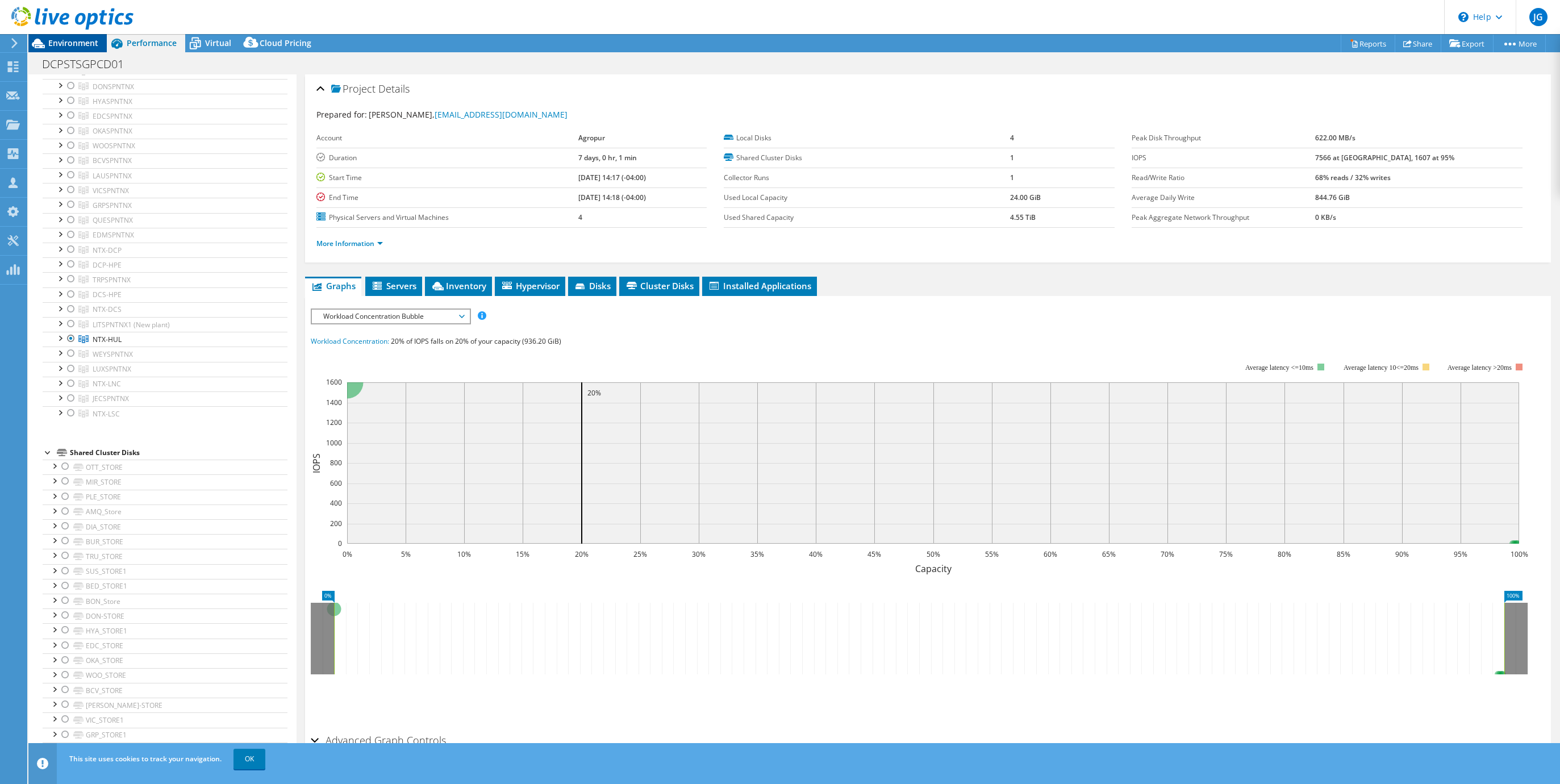
click at [82, 41] on span "Environment" at bounding box center [73, 42] width 50 height 11
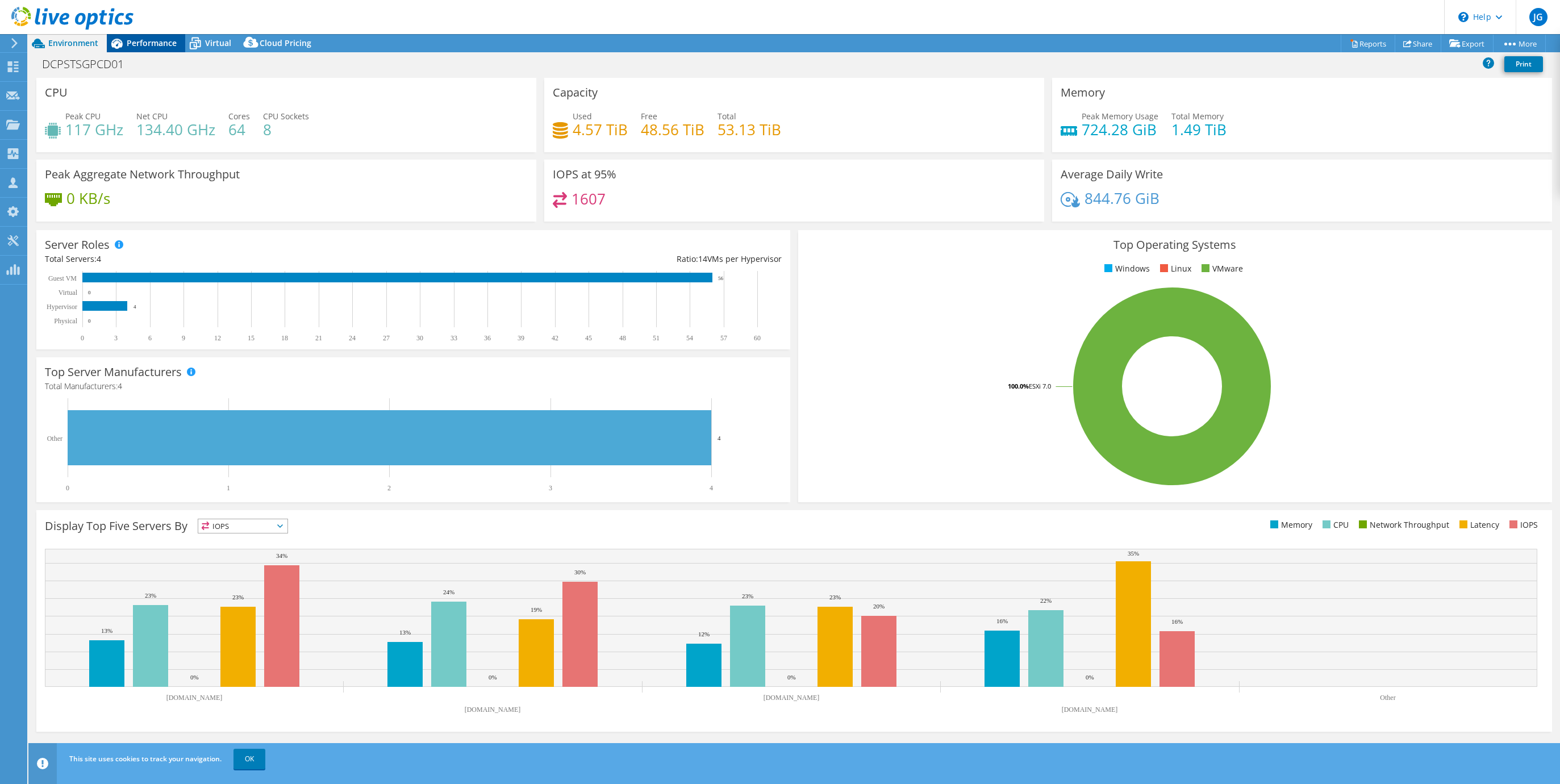
click at [146, 47] on span "Performance" at bounding box center [151, 42] width 50 height 11
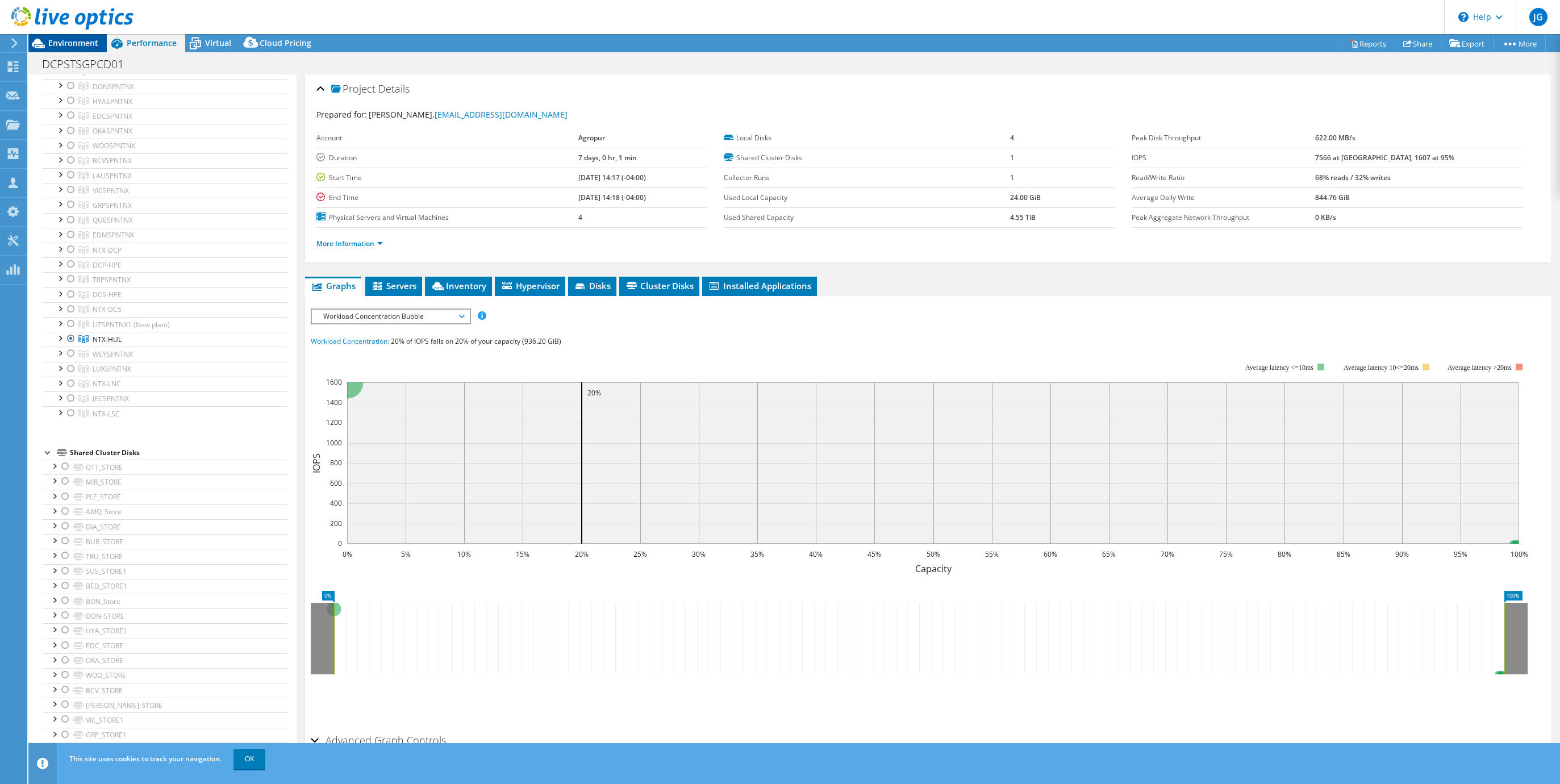
click at [73, 47] on span "Environment" at bounding box center [73, 42] width 50 height 11
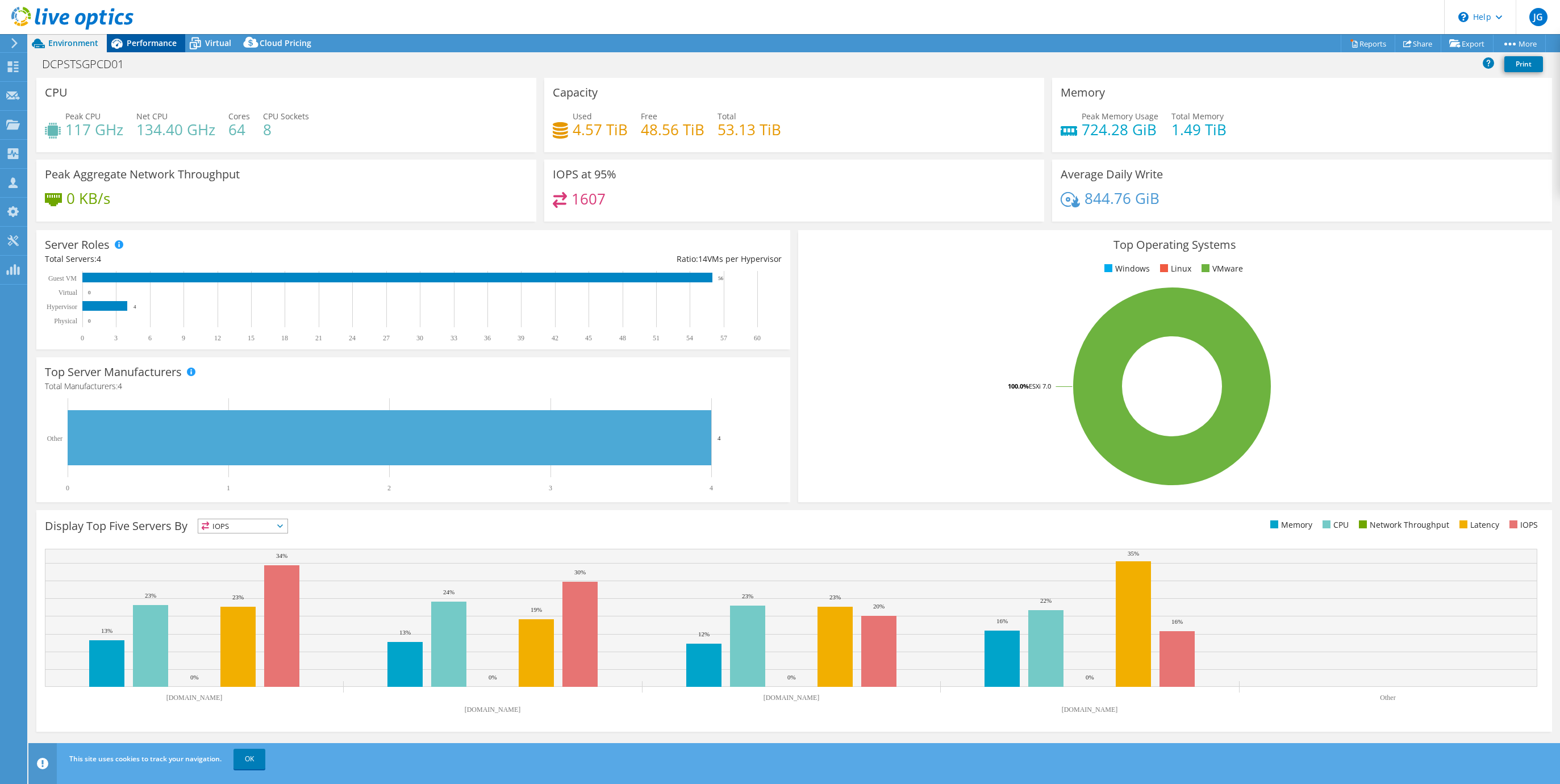
click at [162, 48] on div "Performance" at bounding box center [145, 43] width 79 height 19
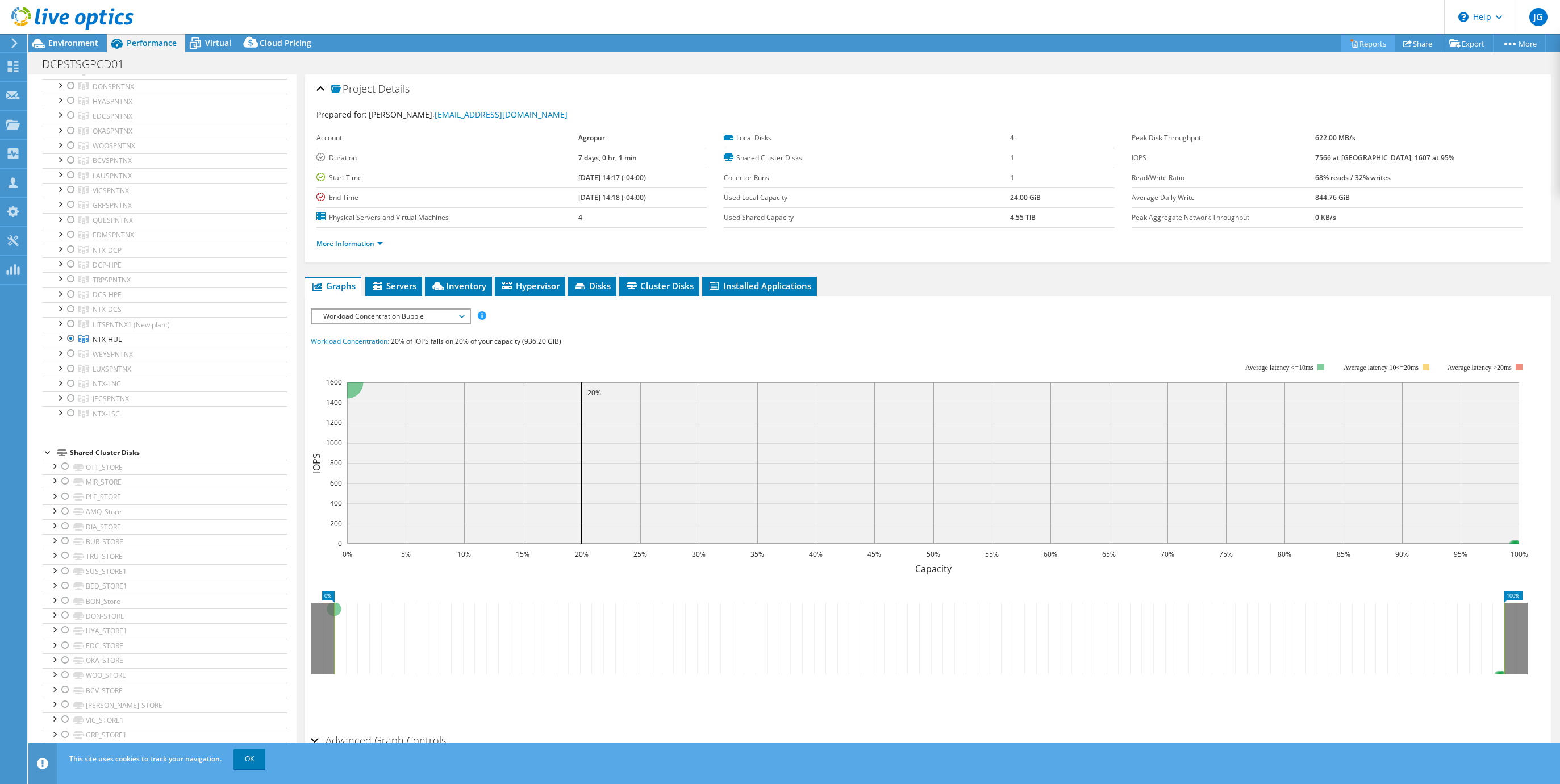
click at [1360, 49] on link "Reports" at bounding box center [1367, 43] width 55 height 18
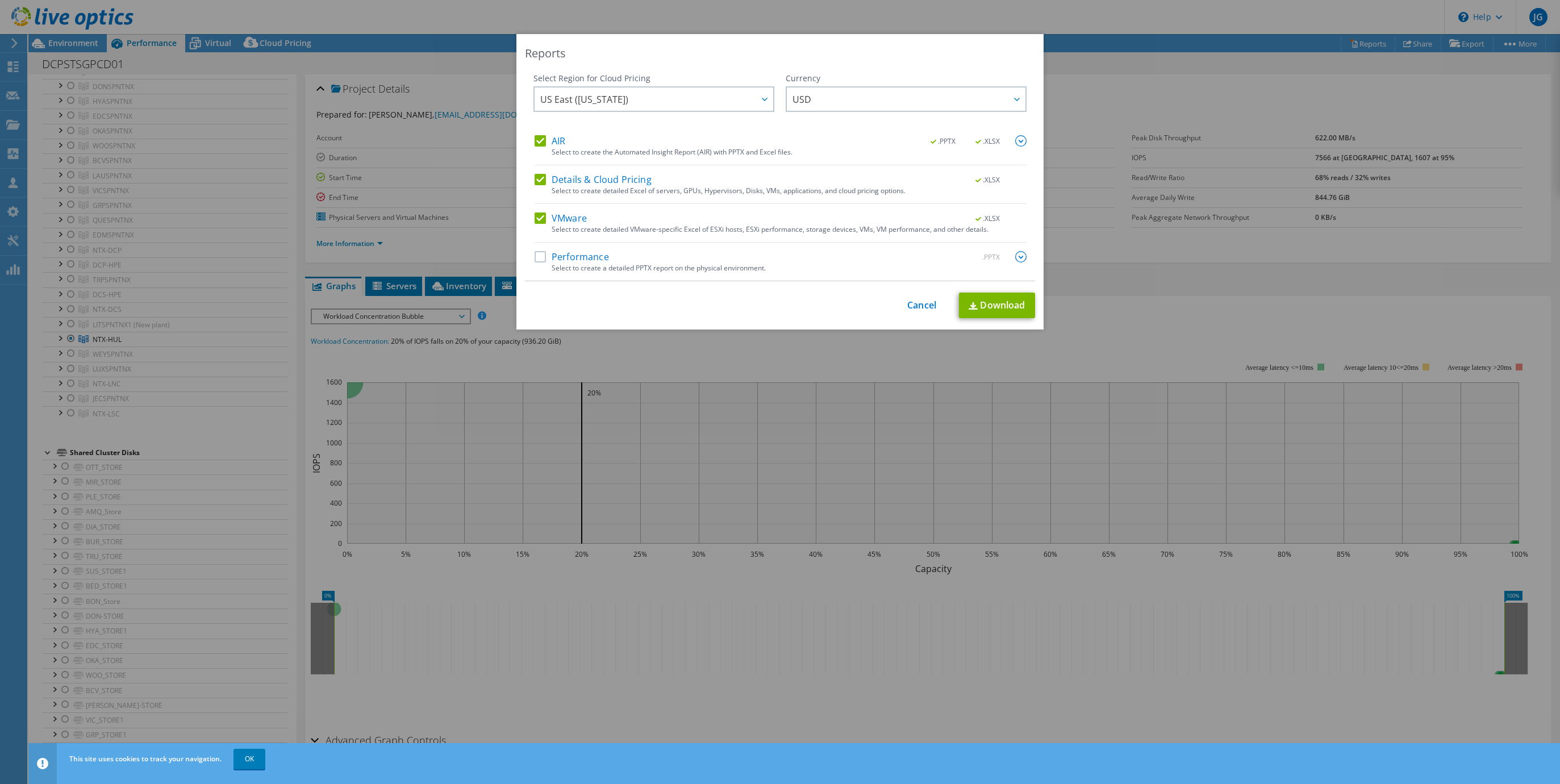
click at [555, 218] on label "VMware" at bounding box center [561, 217] width 52 height 11
click at [0, 0] on input "VMware" at bounding box center [0, 0] width 0 height 0
drag, startPoint x: 576, startPoint y: 177, endPoint x: 568, endPoint y: 160, distance: 18.8
click at [576, 176] on label "Details & Cloud Pricing" at bounding box center [593, 179] width 117 height 11
click at [0, 0] on input "Details & Cloud Pricing" at bounding box center [0, 0] width 0 height 0
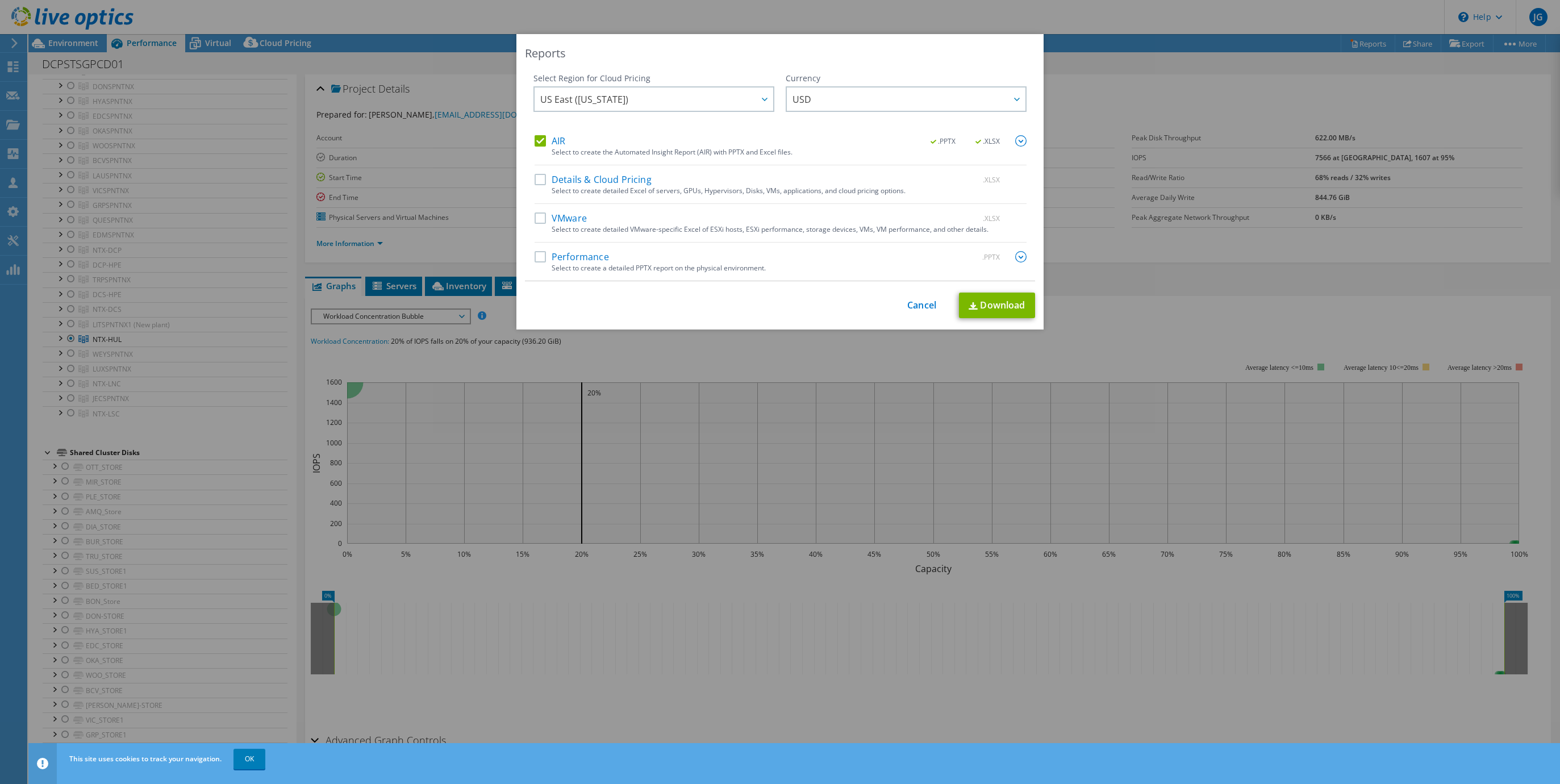
click at [560, 142] on label "AIR" at bounding box center [550, 140] width 30 height 11
click at [0, 0] on input "AIR" at bounding box center [0, 0] width 0 height 0
click at [565, 253] on label "Performance" at bounding box center [572, 256] width 74 height 11
click at [0, 0] on input "Performance" at bounding box center [0, 0] width 0 height 0
click at [1001, 259] on span ".PPTX" at bounding box center [987, 257] width 43 height 8
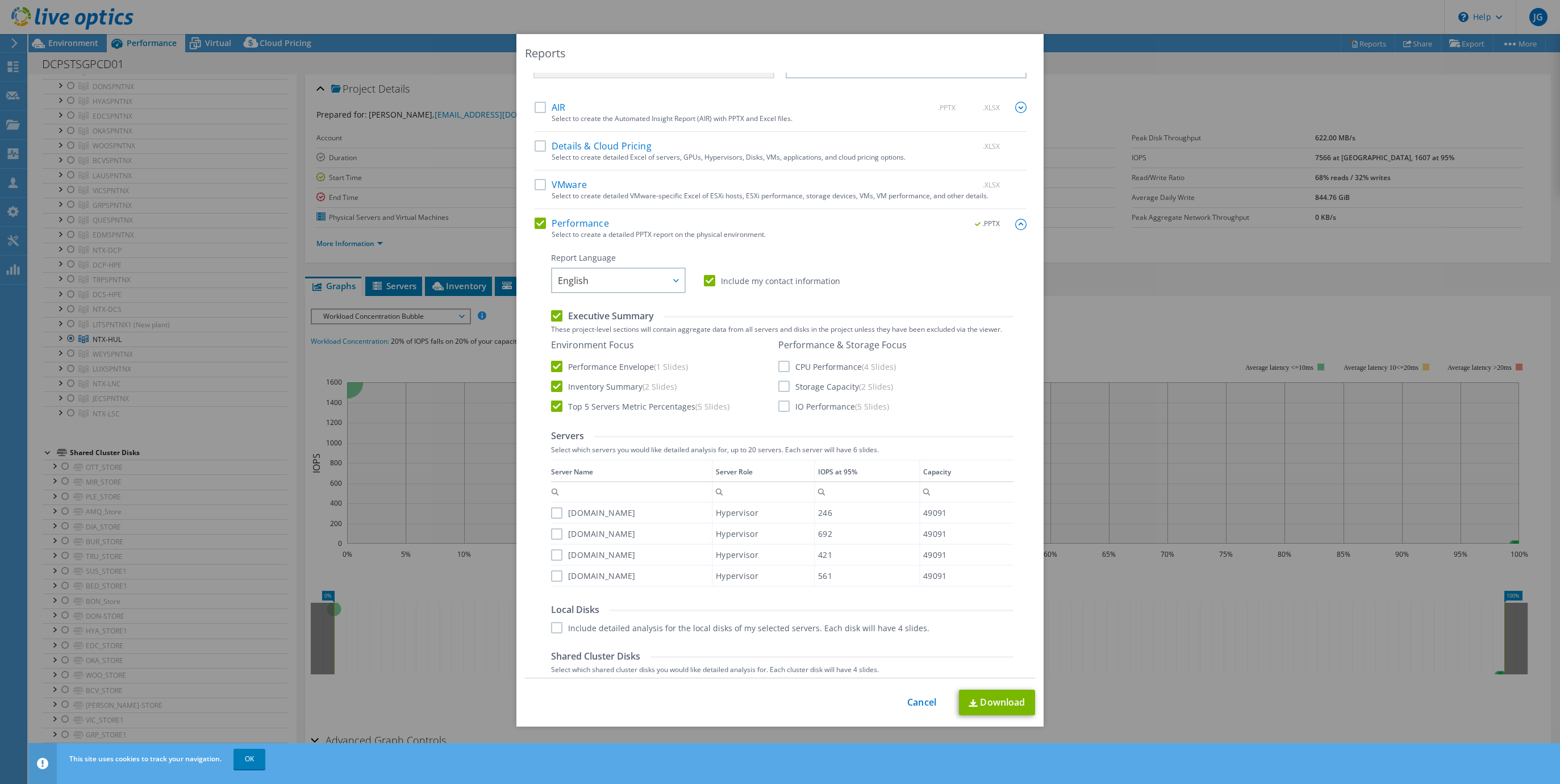
scroll to position [57, 0]
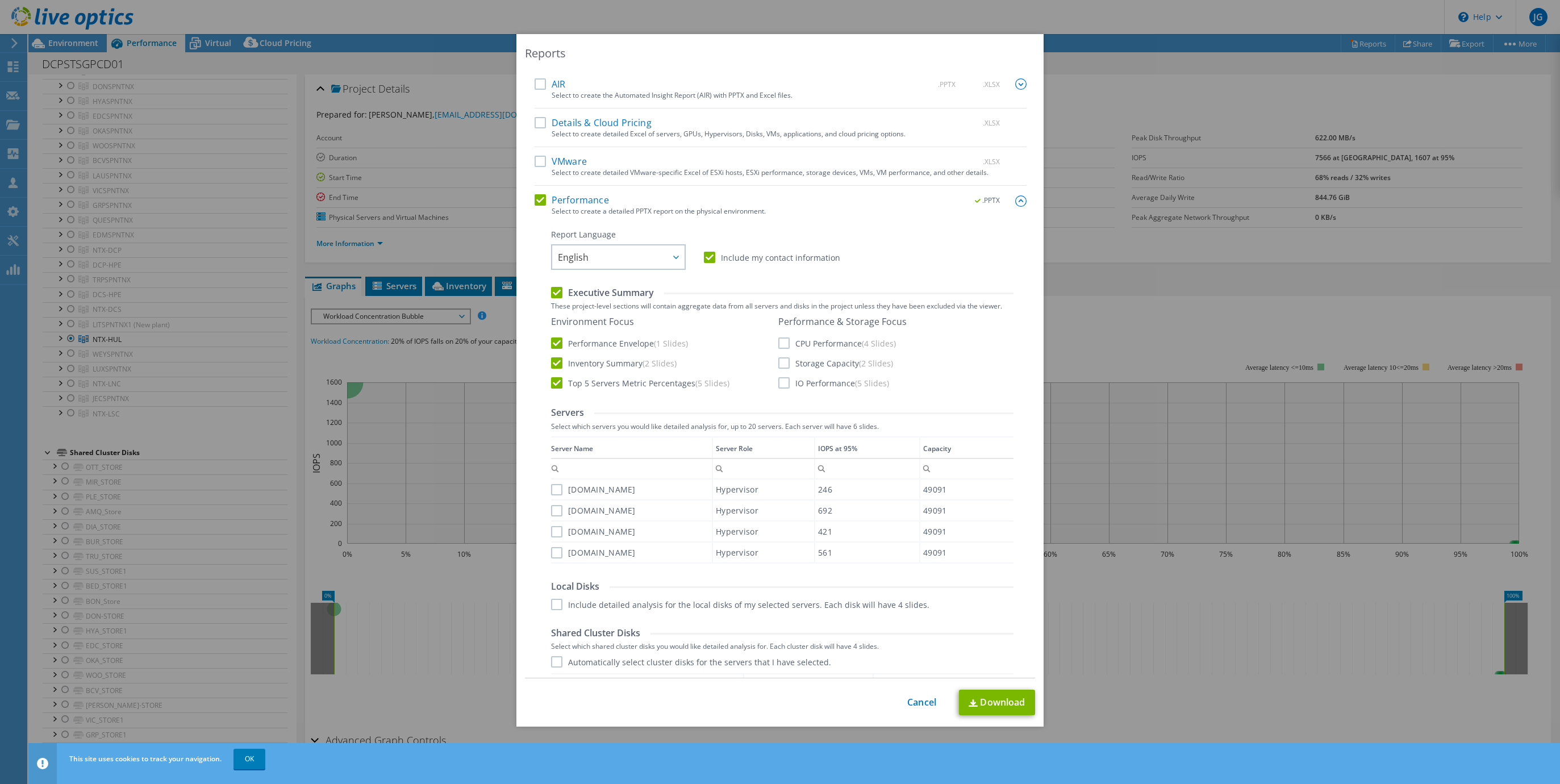
click at [873, 347] on span "(4 Slides)" at bounding box center [879, 343] width 34 height 11
click at [0, 0] on input "CPU Performance (4 Slides)" at bounding box center [0, 0] width 0 height 0
click at [862, 365] on span "(2 Slides)" at bounding box center [875, 363] width 34 height 11
click at [0, 0] on input "Storage Capacity (2 Slides)" at bounding box center [0, 0] width 0 height 0
click at [855, 384] on span "(5 Slides)" at bounding box center [872, 383] width 34 height 11
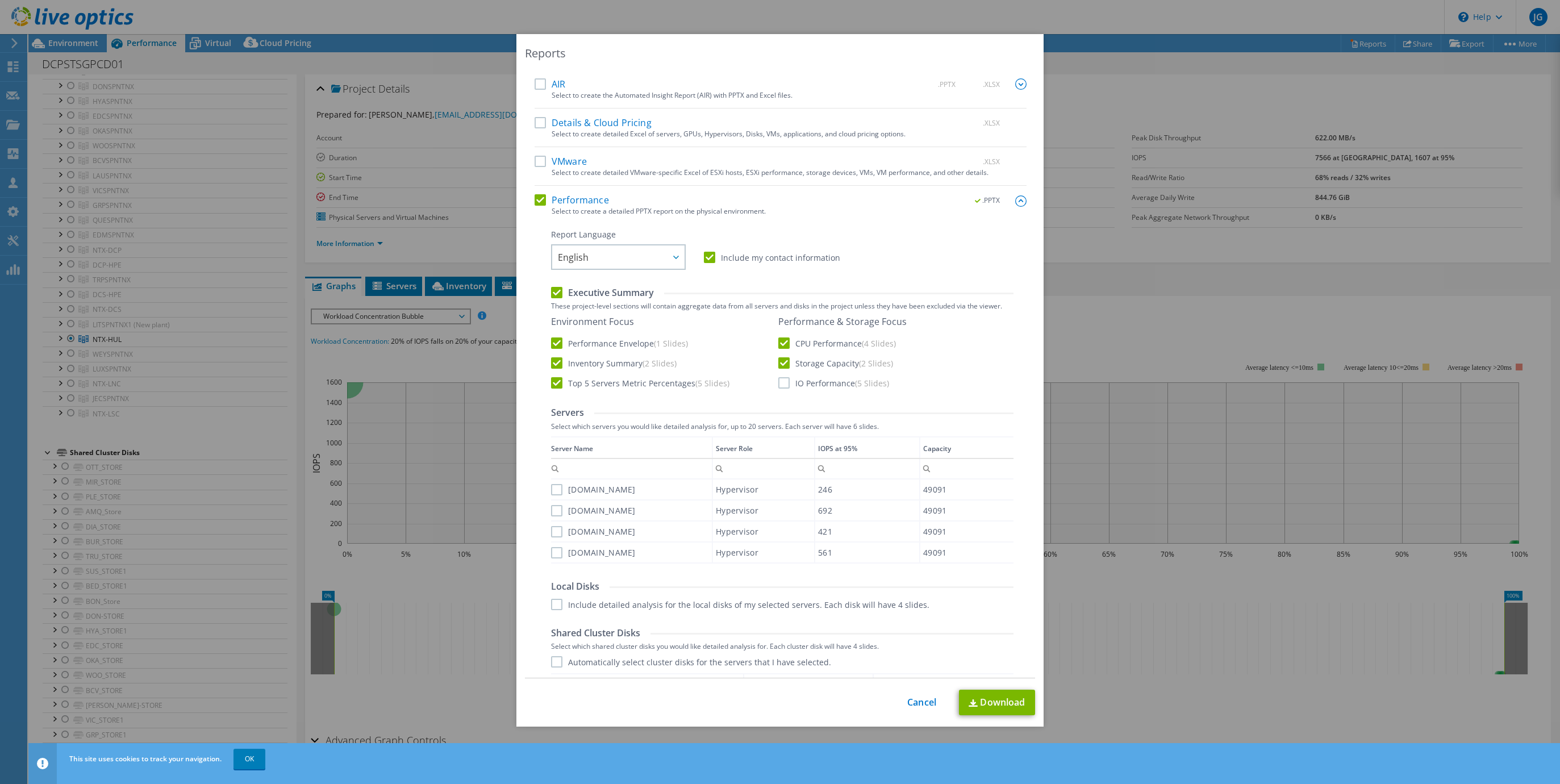
click at [0, 0] on input "IO Performance (5 Slides)" at bounding box center [0, 0] width 0 height 0
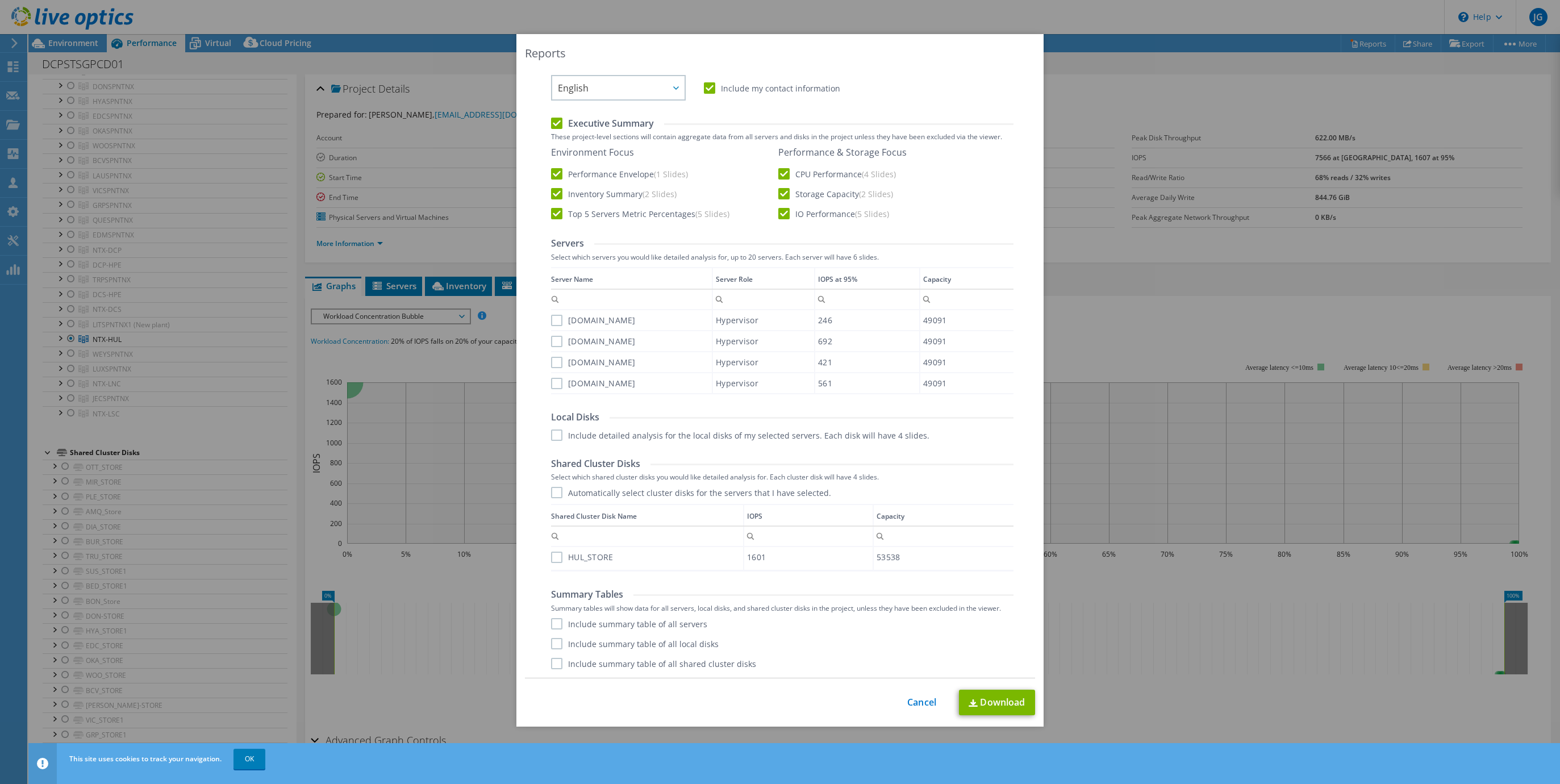
click at [875, 437] on label "Include detailed analysis for the local disks of my selected servers. Each disk…" at bounding box center [740, 434] width 379 height 11
click at [0, 0] on input "Include detailed analysis for the local disks of my selected servers. Each disk…" at bounding box center [0, 0] width 0 height 0
click at [573, 555] on label "HUL_STORE" at bounding box center [582, 557] width 63 height 11
click at [0, 0] on input "HUL_STORE" at bounding box center [0, 0] width 0 height 0
click at [623, 629] on label "Include summary table of all servers" at bounding box center [629, 623] width 156 height 11
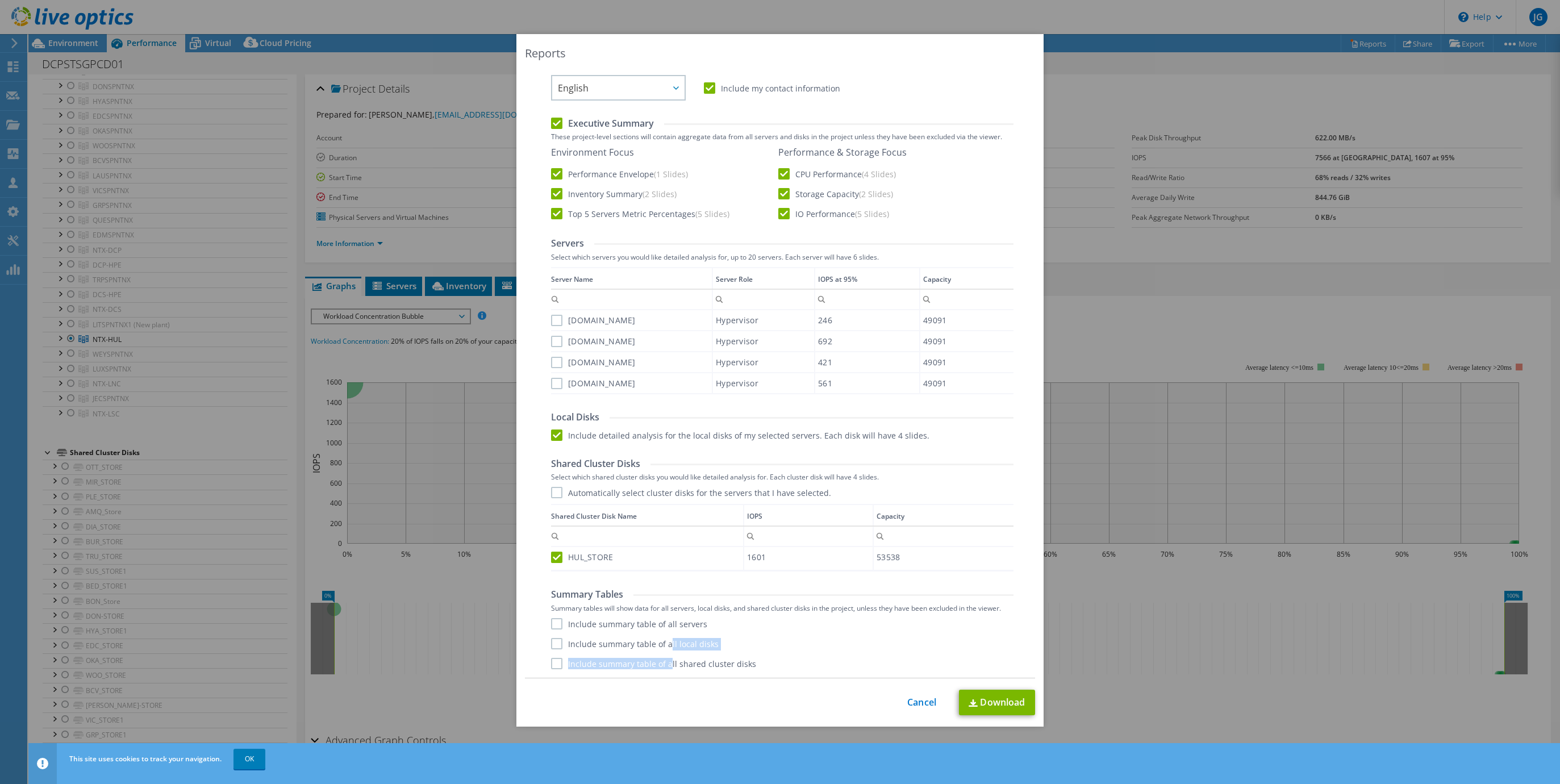
drag, startPoint x: 665, startPoint y: 650, endPoint x: 679, endPoint y: 655, distance: 14.9
click at [667, 651] on div "Include summary table of all servers Include summary table of all local disks I…" at bounding box center [782, 643] width 462 height 52
drag, startPoint x: 555, startPoint y: 662, endPoint x: 554, endPoint y: 649, distance: 13.0
click at [555, 662] on label "Include summary table of all shared cluster disks" at bounding box center [653, 662] width 205 height 11
click at [0, 0] on input "Include summary table of all shared cluster disks" at bounding box center [0, 0] width 0 height 0
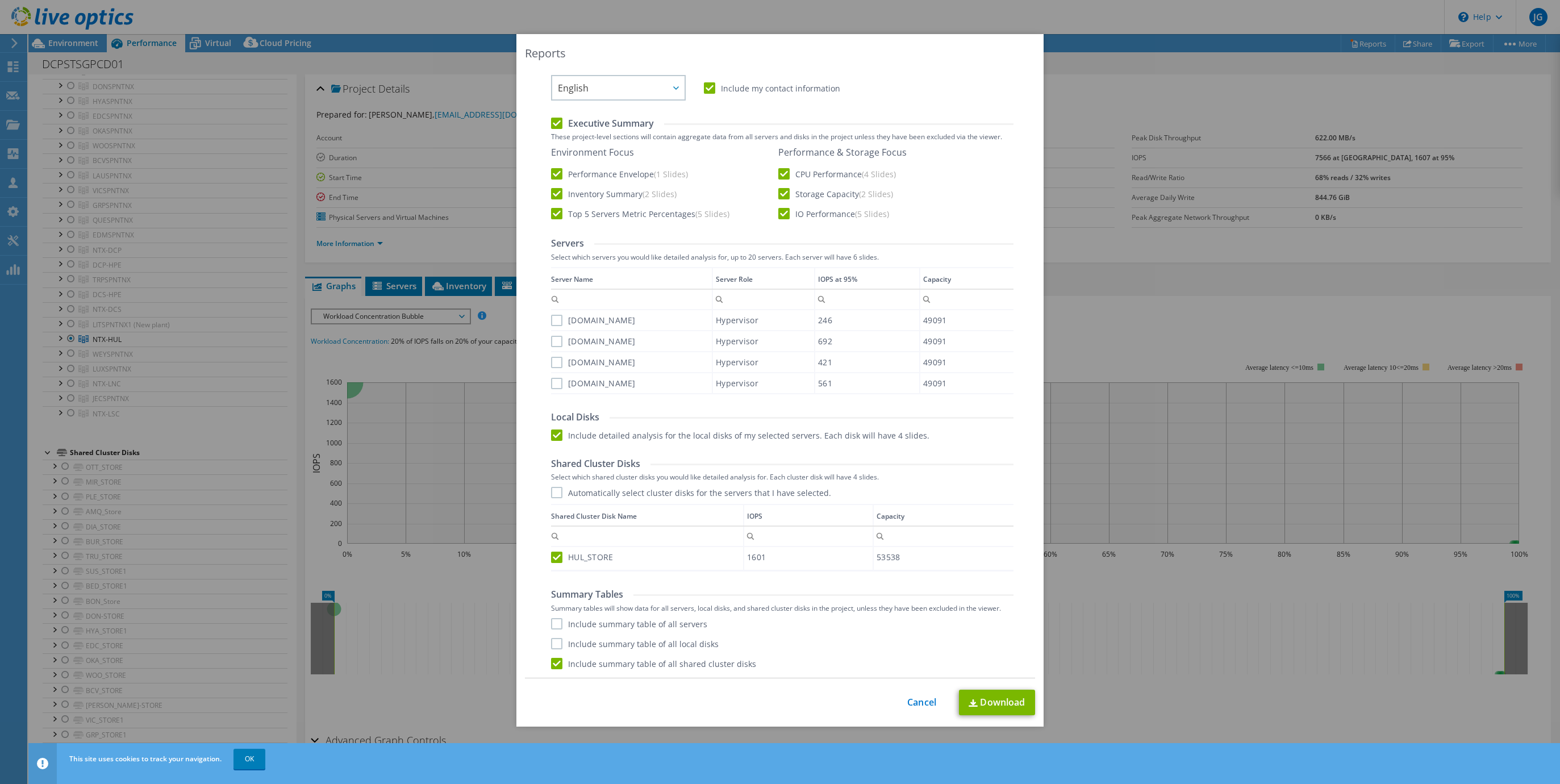
click at [552, 634] on div "Include summary table of all servers Include summary table of all local disks I…" at bounding box center [782, 643] width 462 height 52
click at [555, 614] on div "Summary Tables Summary tables will show data for all servers, local disks, and …" at bounding box center [782, 628] width 462 height 80
click at [552, 624] on label "Include summary table of all servers" at bounding box center [629, 623] width 156 height 11
click at [0, 0] on input "Include summary table of all servers" at bounding box center [0, 0] width 0 height 0
click at [553, 645] on label "Include summary table of all local disks" at bounding box center [635, 643] width 167 height 11
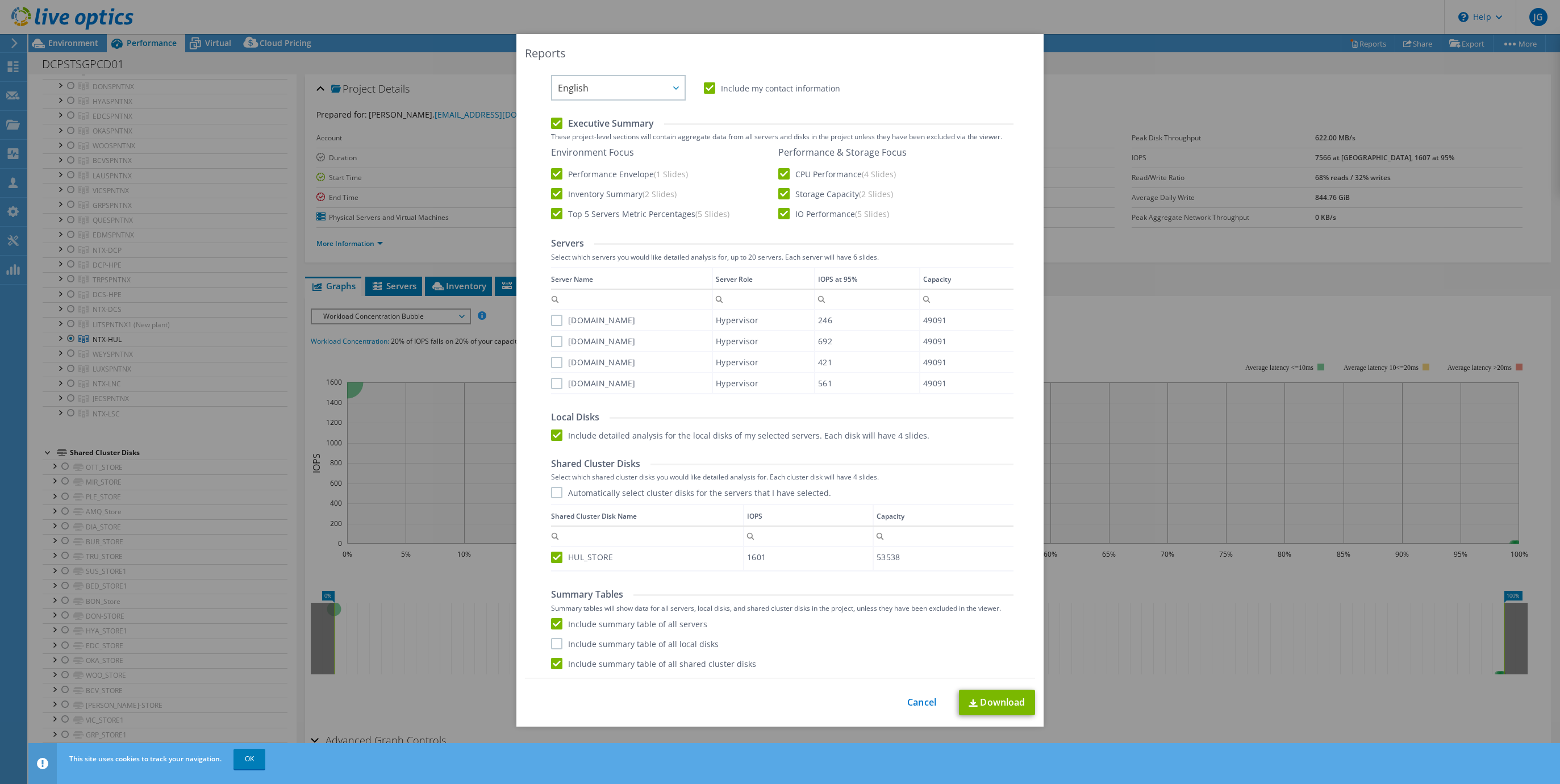
click at [0, 0] on input "Include summary table of all local disks" at bounding box center [0, 0] width 0 height 0
click at [1005, 696] on link "Download" at bounding box center [997, 702] width 76 height 25
click at [908, 46] on div "Reports" at bounding box center [780, 53] width 510 height 16
click at [1009, 705] on link "Download" at bounding box center [997, 702] width 76 height 25
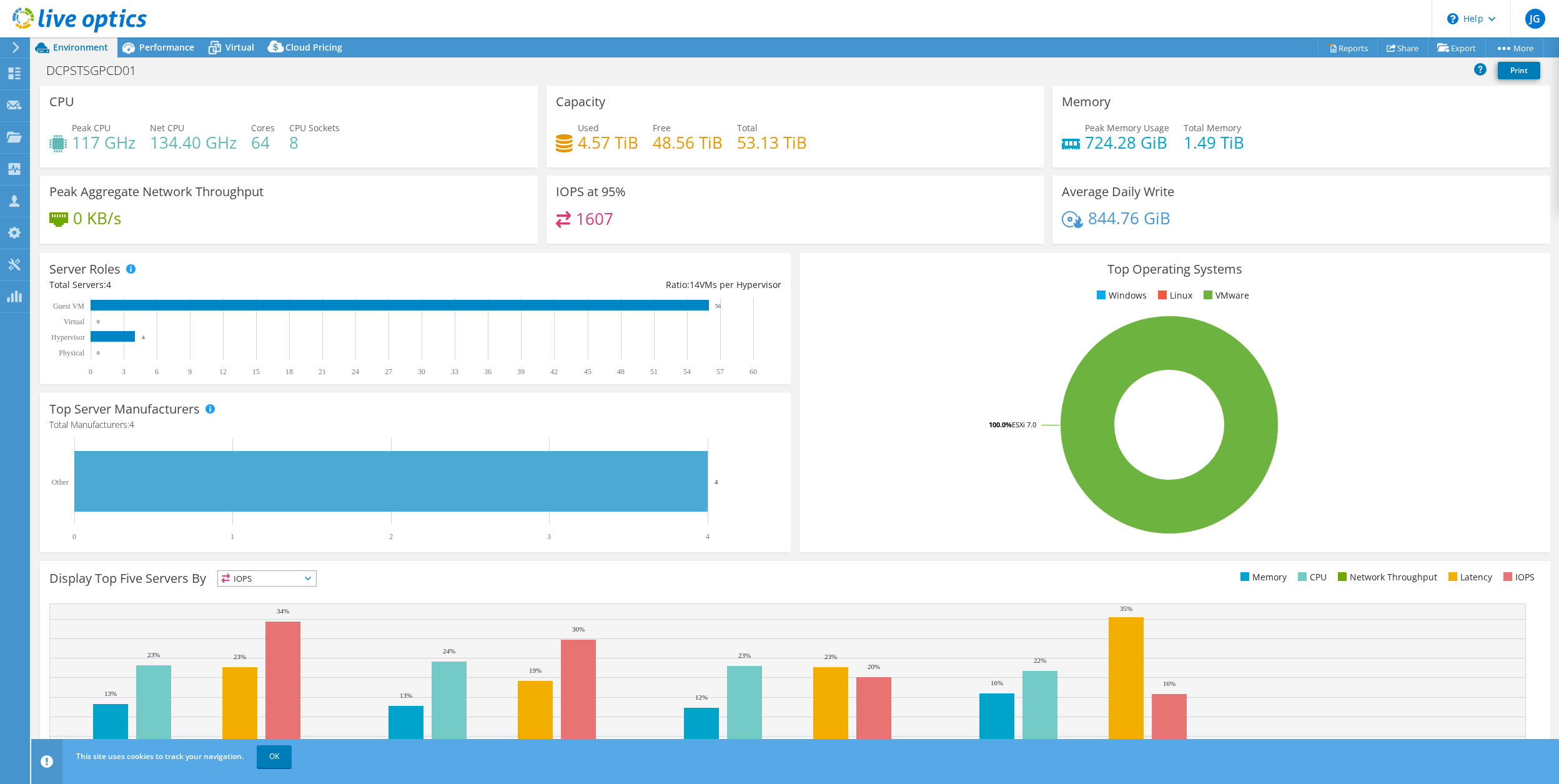
select select "USD"
